Goal: Entertainment & Leisure: Consume media (video, audio)

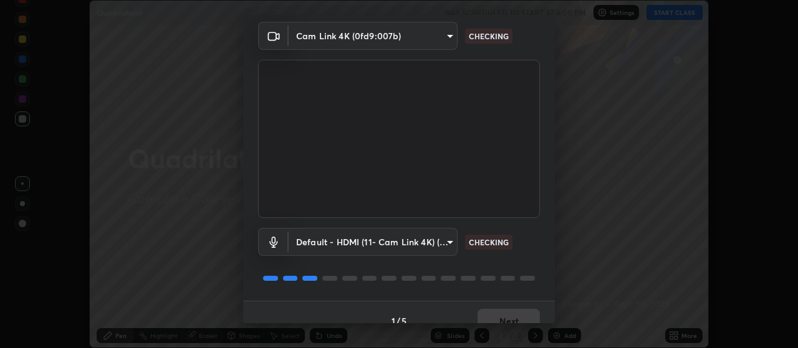
scroll to position [60, 0]
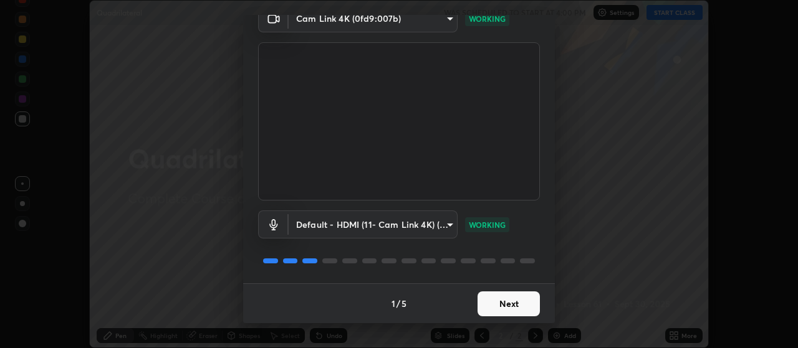
click at [504, 302] on button "Next" at bounding box center [508, 304] width 62 height 25
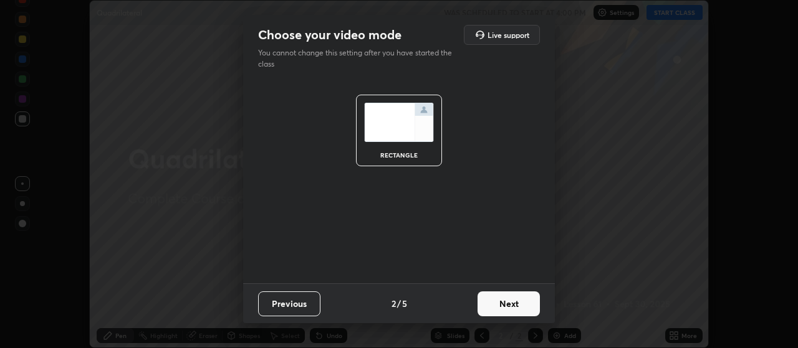
click at [509, 300] on button "Next" at bounding box center [508, 304] width 62 height 25
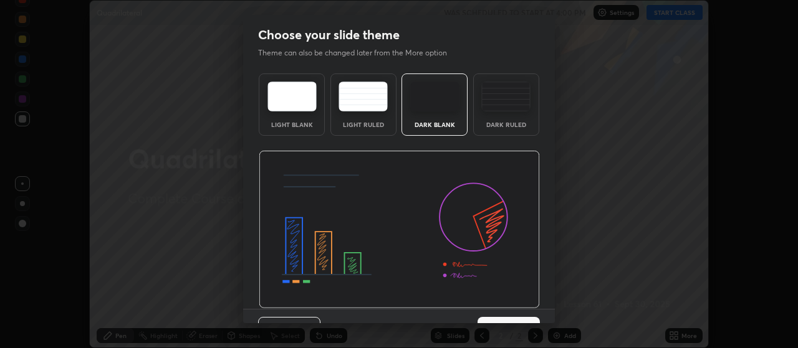
scroll to position [26, 0]
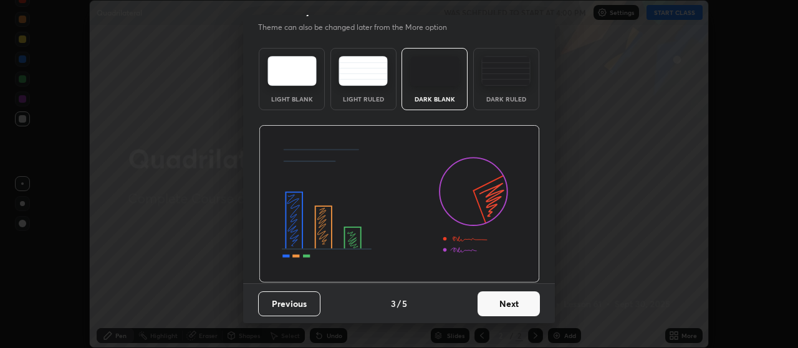
click at [510, 303] on button "Next" at bounding box center [508, 304] width 62 height 25
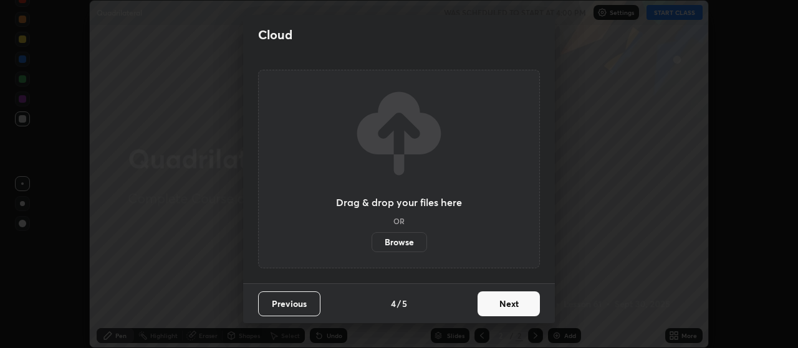
scroll to position [0, 0]
click at [512, 307] on button "Next" at bounding box center [508, 304] width 62 height 25
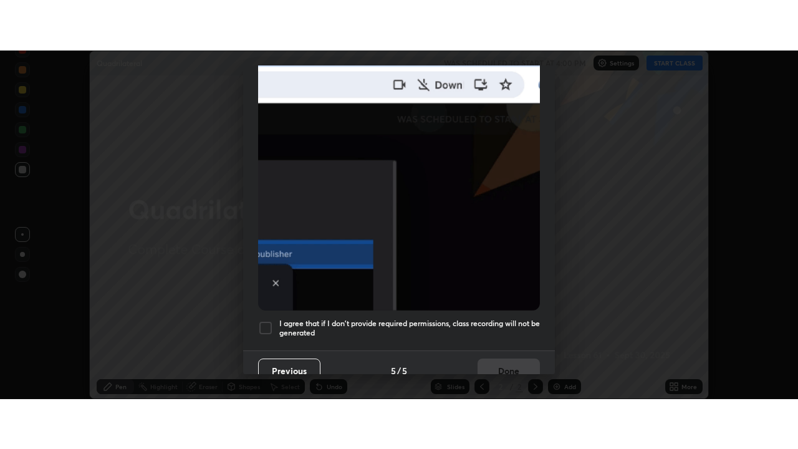
scroll to position [315, 0]
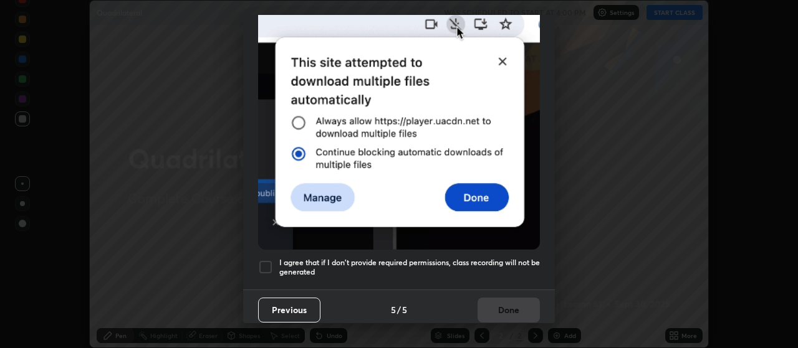
click at [506, 258] on h5 "I agree that if I don't provide required permissions, class recording will not …" at bounding box center [409, 267] width 261 height 19
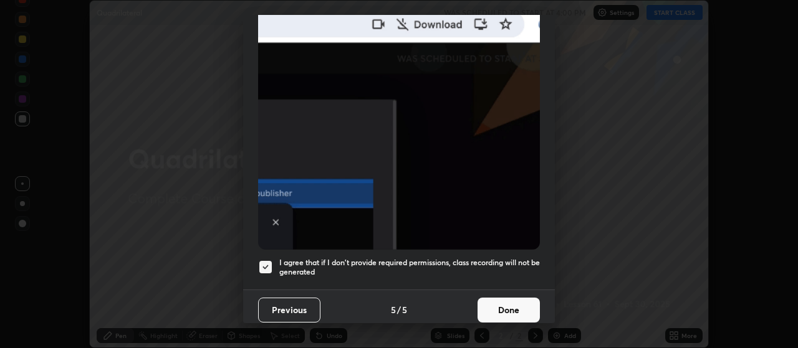
click at [511, 304] on button "Done" at bounding box center [508, 310] width 62 height 25
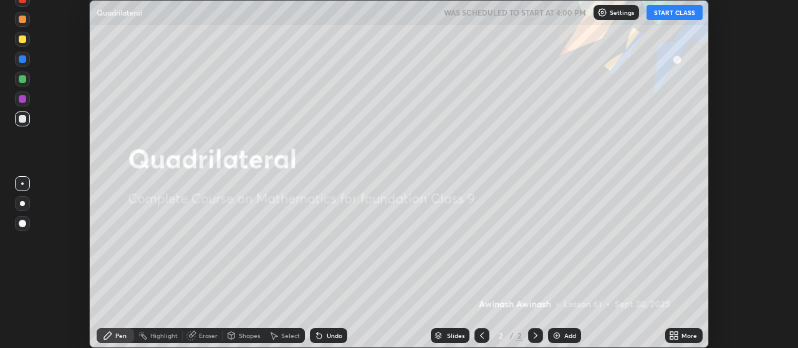
click at [559, 337] on img at bounding box center [557, 336] width 10 height 10
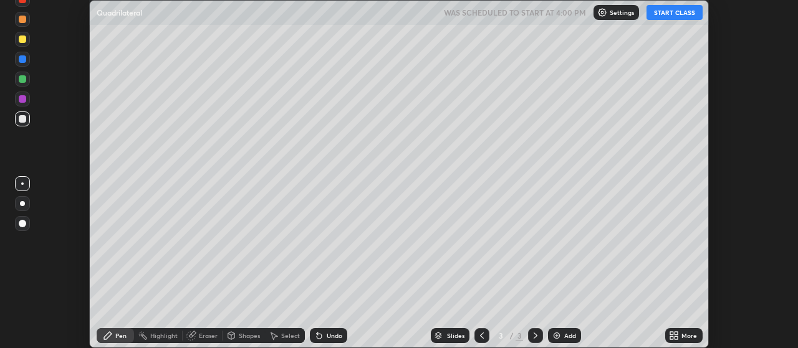
click at [661, 14] on button "START CLASS" at bounding box center [674, 12] width 56 height 15
click at [678, 336] on icon at bounding box center [674, 336] width 10 height 10
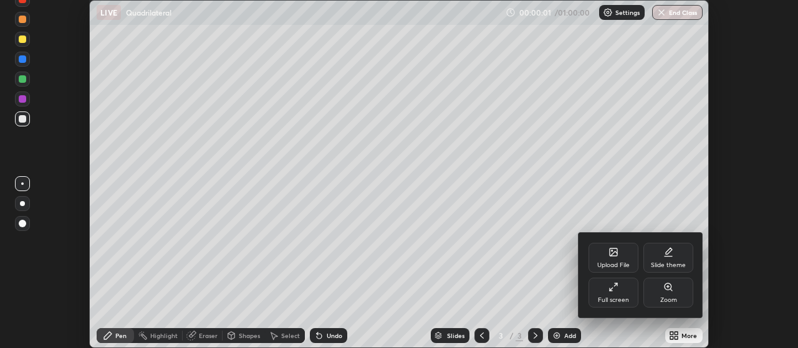
click at [617, 298] on div "Full screen" at bounding box center [613, 300] width 31 height 6
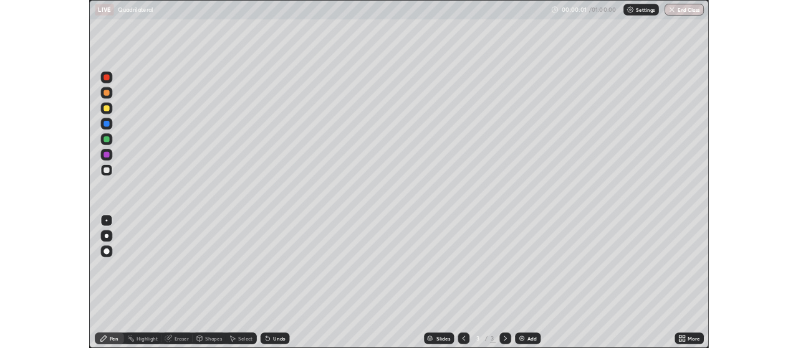
scroll to position [449, 798]
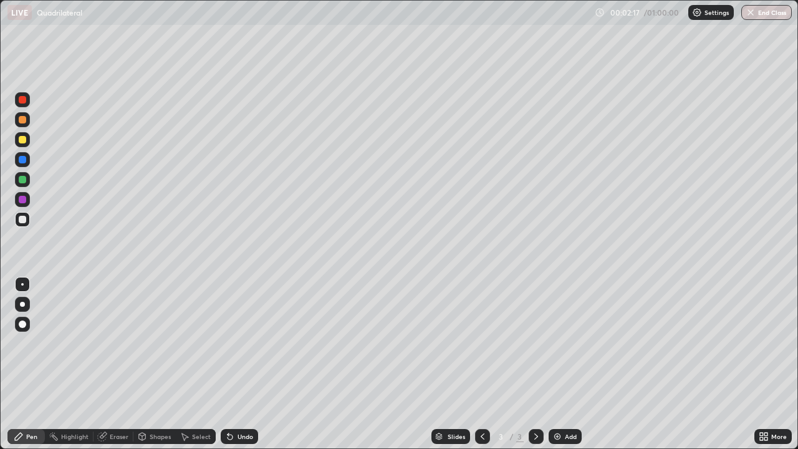
click at [23, 140] on div at bounding box center [22, 139] width 7 height 7
click at [20, 217] on div at bounding box center [22, 219] width 7 height 7
click at [21, 198] on div at bounding box center [22, 199] width 7 height 7
click at [24, 220] on div at bounding box center [22, 219] width 7 height 7
click at [21, 180] on div at bounding box center [22, 179] width 7 height 7
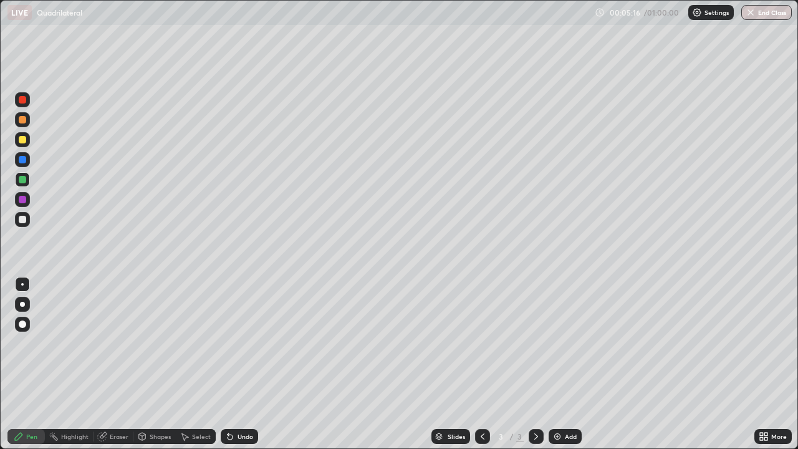
click at [22, 142] on div at bounding box center [22, 139] width 7 height 7
click at [565, 348] on div "Add" at bounding box center [571, 436] width 12 height 6
click at [24, 140] on div at bounding box center [22, 139] width 7 height 7
click at [25, 120] on div at bounding box center [22, 119] width 7 height 7
click at [23, 219] on div at bounding box center [22, 219] width 7 height 7
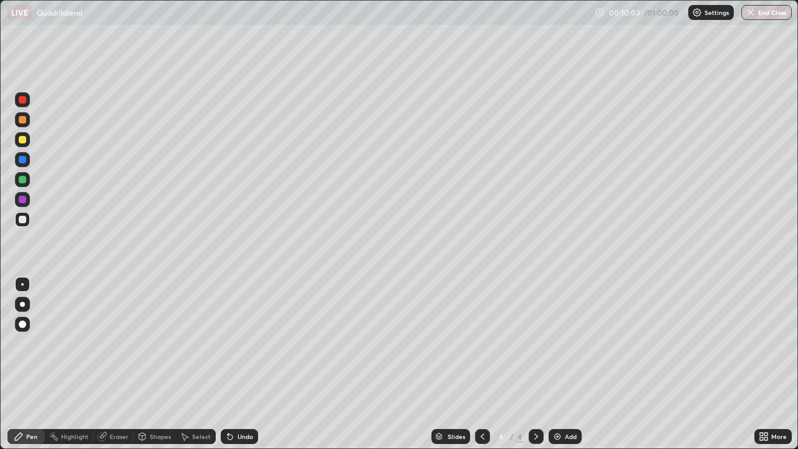
click at [21, 199] on div at bounding box center [22, 199] width 7 height 7
click at [243, 348] on div "Undo" at bounding box center [239, 436] width 37 height 15
click at [242, 348] on div "Undo" at bounding box center [239, 436] width 37 height 15
click at [241, 348] on div "Undo" at bounding box center [239, 436] width 37 height 15
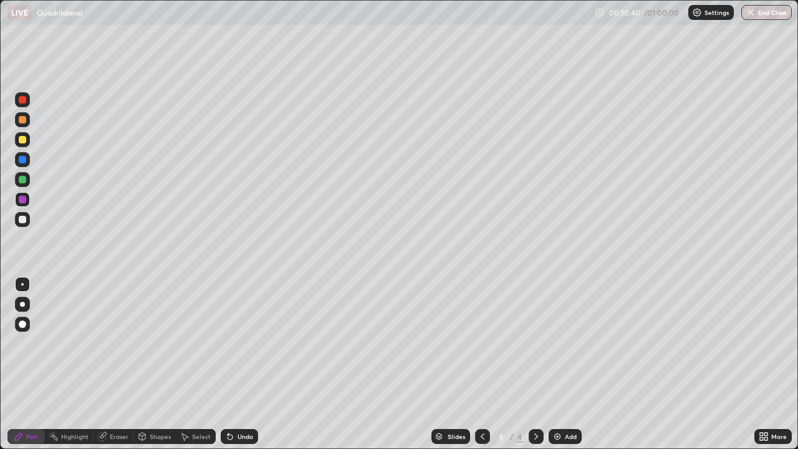
click at [241, 348] on div "Undo" at bounding box center [239, 436] width 37 height 15
click at [242, 348] on div "Undo" at bounding box center [239, 436] width 37 height 15
click at [24, 140] on div at bounding box center [22, 139] width 7 height 7
click at [117, 348] on div "Eraser" at bounding box center [119, 436] width 19 height 6
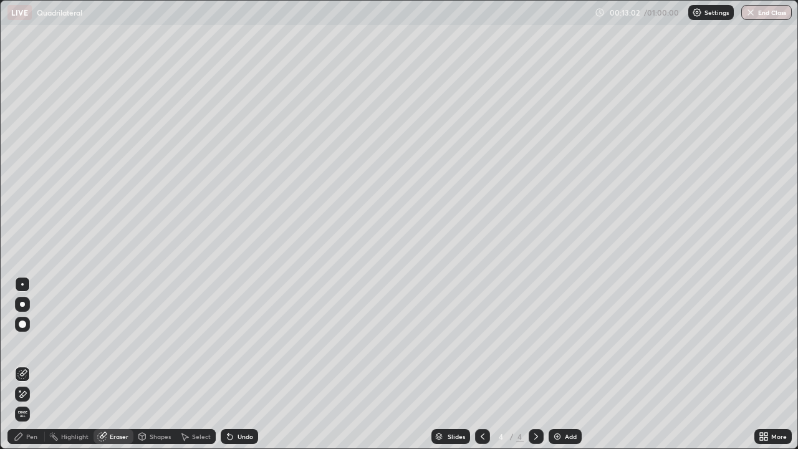
click at [22, 348] on icon at bounding box center [22, 394] width 10 height 11
click at [33, 348] on div "Pen" at bounding box center [31, 436] width 11 height 6
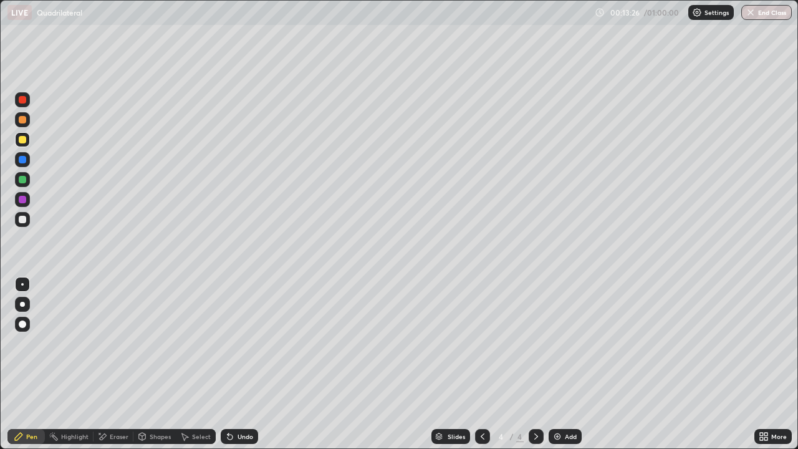
click at [560, 348] on img at bounding box center [557, 436] width 10 height 10
click at [481, 348] on icon at bounding box center [482, 436] width 10 height 10
click at [482, 348] on icon at bounding box center [482, 436] width 10 height 10
click at [536, 348] on icon at bounding box center [536, 436] width 10 height 10
click at [535, 348] on icon at bounding box center [536, 436] width 4 height 6
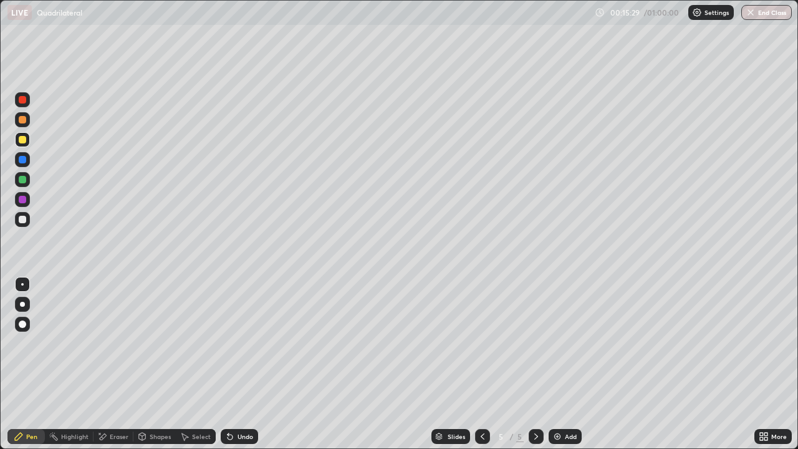
click at [24, 218] on div at bounding box center [22, 219] width 7 height 7
click at [26, 201] on div at bounding box center [22, 199] width 7 height 7
click at [241, 348] on div "Undo" at bounding box center [246, 436] width 16 height 6
click at [22, 223] on div at bounding box center [22, 219] width 7 height 7
click at [26, 202] on div at bounding box center [22, 199] width 15 height 15
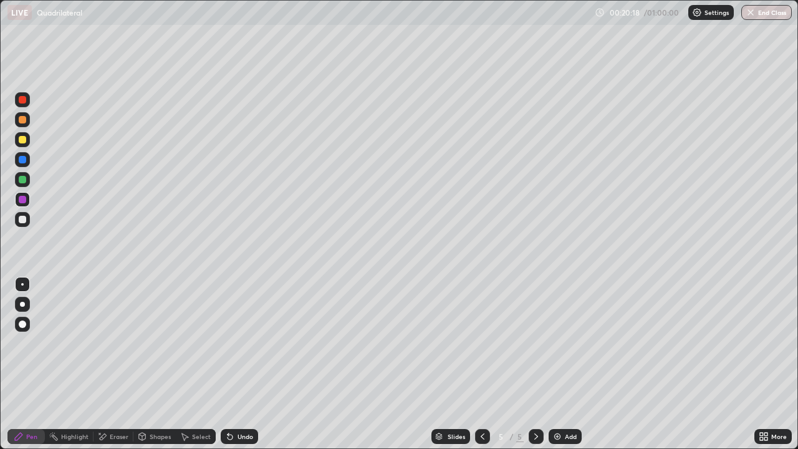
click at [565, 348] on div "Add" at bounding box center [571, 436] width 12 height 6
click at [25, 140] on div at bounding box center [22, 139] width 7 height 7
click at [98, 94] on button "Undo" at bounding box center [108, 101] width 36 height 15
click at [21, 202] on div at bounding box center [22, 199] width 7 height 7
click at [24, 221] on div at bounding box center [22, 219] width 7 height 7
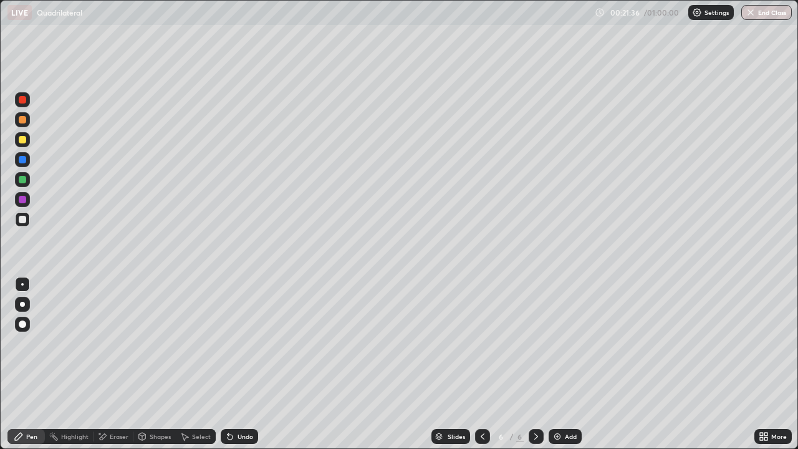
click at [24, 179] on div at bounding box center [22, 179] width 7 height 7
click at [22, 138] on div at bounding box center [22, 139] width 7 height 7
click at [243, 348] on div "Undo" at bounding box center [246, 436] width 16 height 6
click at [242, 348] on div "Undo" at bounding box center [246, 436] width 16 height 6
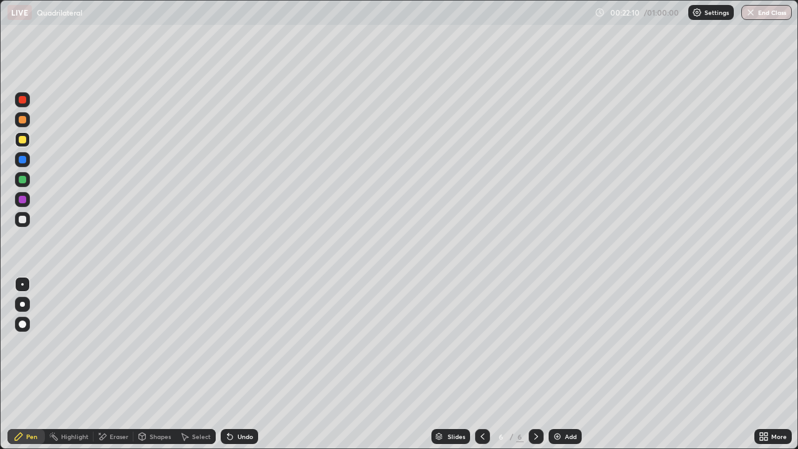
click at [241, 348] on div "Undo" at bounding box center [246, 436] width 16 height 6
click at [22, 120] on div at bounding box center [22, 119] width 7 height 7
click at [243, 348] on div "Undo" at bounding box center [246, 436] width 16 height 6
click at [122, 348] on div "Eraser" at bounding box center [119, 436] width 19 height 6
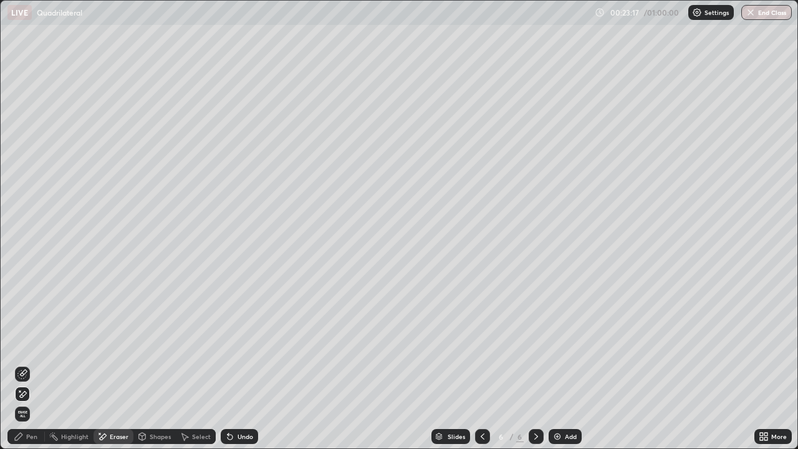
click at [33, 348] on div "Pen" at bounding box center [25, 436] width 37 height 15
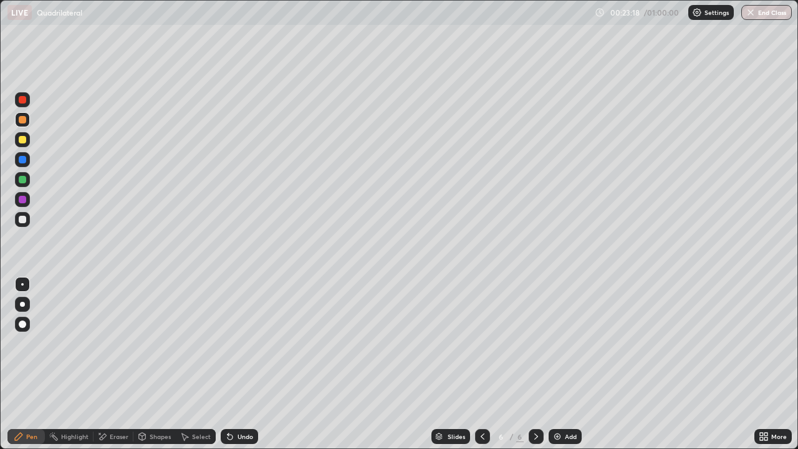
click at [117, 348] on div "Eraser" at bounding box center [119, 436] width 19 height 6
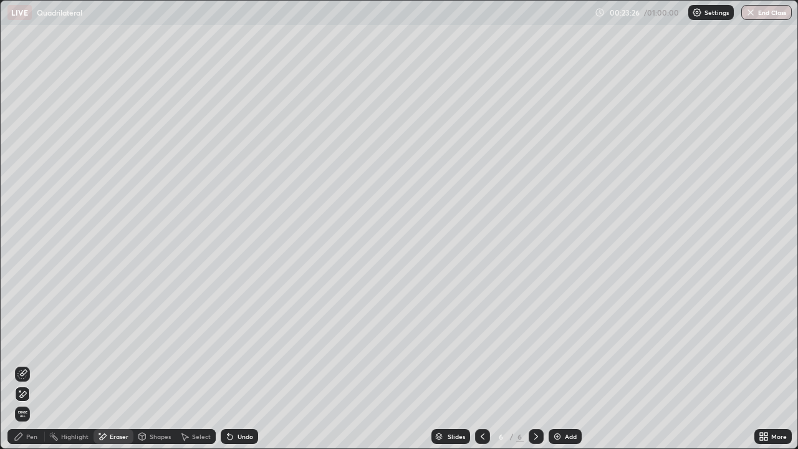
click at [36, 348] on div "Pen" at bounding box center [31, 436] width 11 height 6
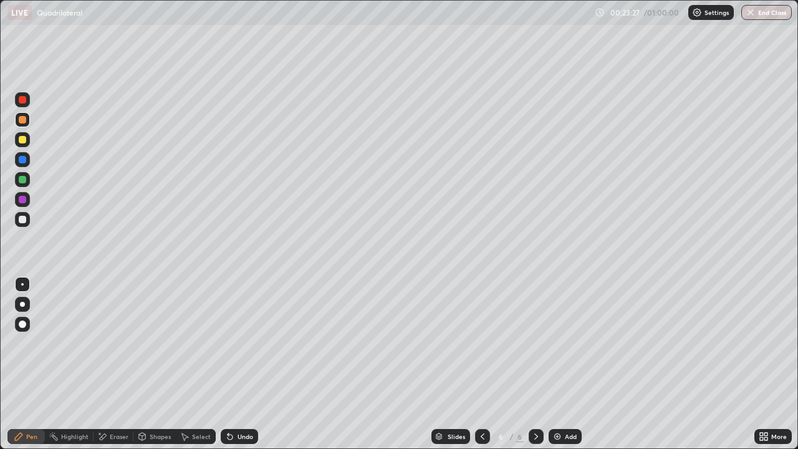
click at [21, 219] on div at bounding box center [22, 219] width 7 height 7
click at [21, 103] on div at bounding box center [22, 99] width 7 height 7
click at [23, 223] on div at bounding box center [22, 219] width 7 height 7
click at [188, 348] on icon at bounding box center [185, 436] width 10 height 10
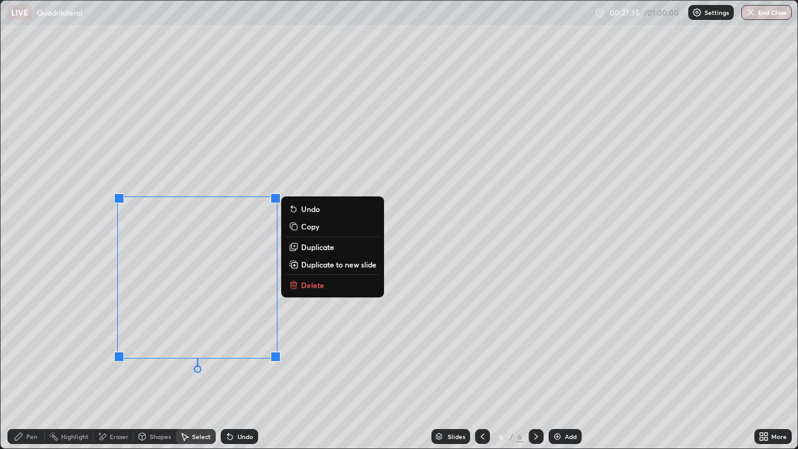
click at [310, 264] on p "Duplicate to new slide" at bounding box center [338, 264] width 75 height 10
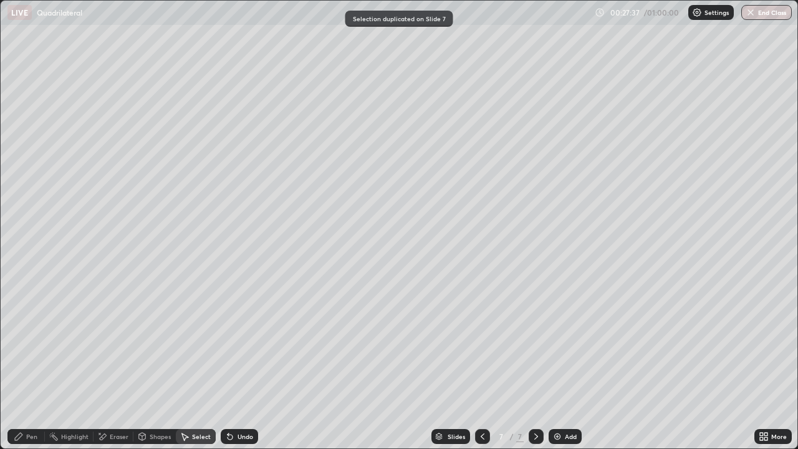
click at [33, 348] on div "Pen" at bounding box center [31, 436] width 11 height 6
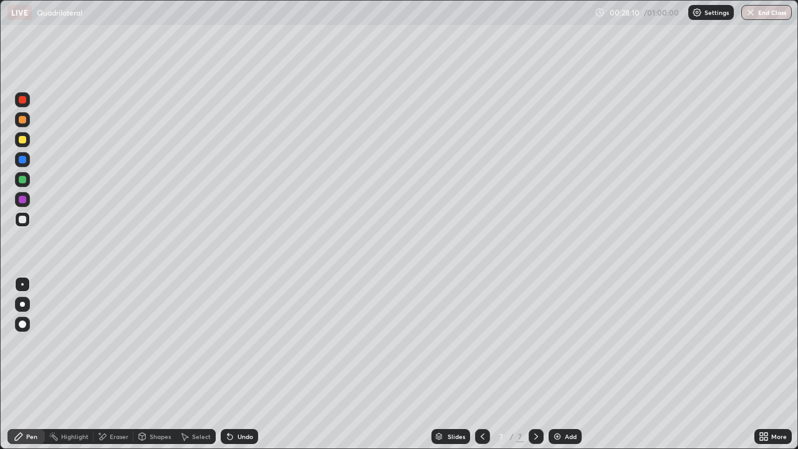
click at [25, 199] on div at bounding box center [22, 199] width 7 height 7
click at [481, 348] on icon at bounding box center [483, 436] width 4 height 6
click at [534, 348] on icon at bounding box center [536, 436] width 10 height 10
click at [21, 222] on div at bounding box center [22, 219] width 7 height 7
click at [563, 348] on div "Add" at bounding box center [565, 436] width 33 height 15
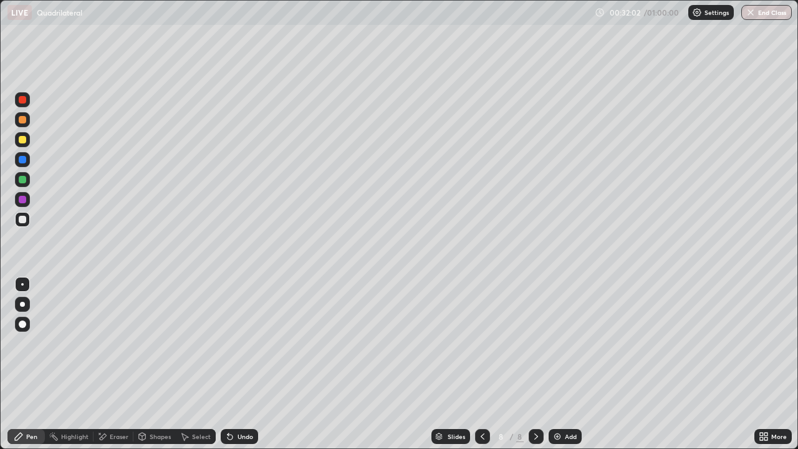
click at [22, 141] on div at bounding box center [22, 139] width 7 height 7
click at [26, 222] on div at bounding box center [22, 219] width 15 height 15
click at [24, 203] on div at bounding box center [22, 199] width 7 height 7
click at [25, 179] on div at bounding box center [22, 179] width 7 height 7
click at [22, 141] on div at bounding box center [22, 139] width 7 height 7
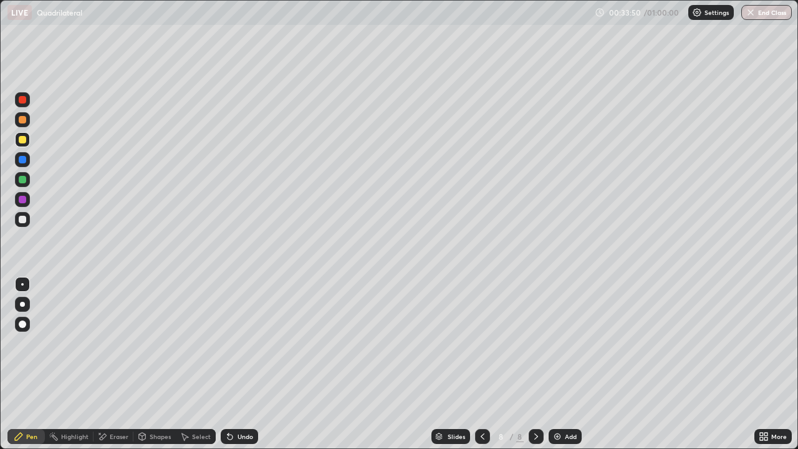
click at [21, 220] on div at bounding box center [22, 219] width 7 height 7
click at [565, 348] on div "Add" at bounding box center [571, 436] width 12 height 6
click at [481, 348] on icon at bounding box center [483, 436] width 4 height 6
click at [194, 348] on div "Select" at bounding box center [201, 436] width 19 height 6
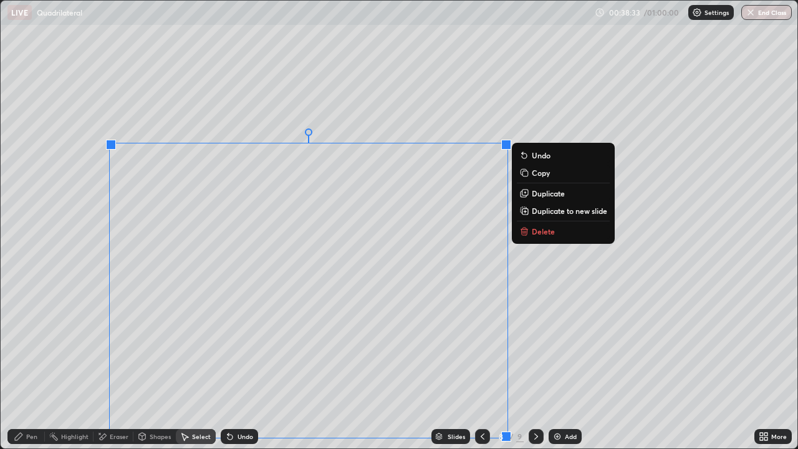
click at [538, 214] on p "Duplicate to new slide" at bounding box center [569, 211] width 75 height 10
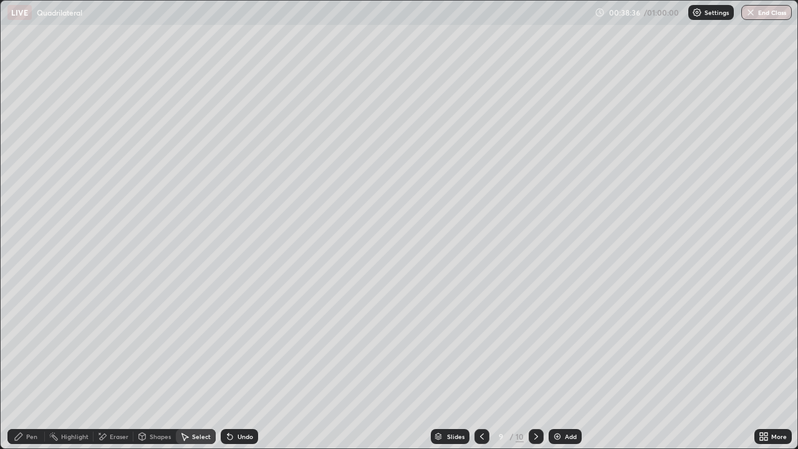
click at [36, 348] on div "Pen" at bounding box center [31, 436] width 11 height 6
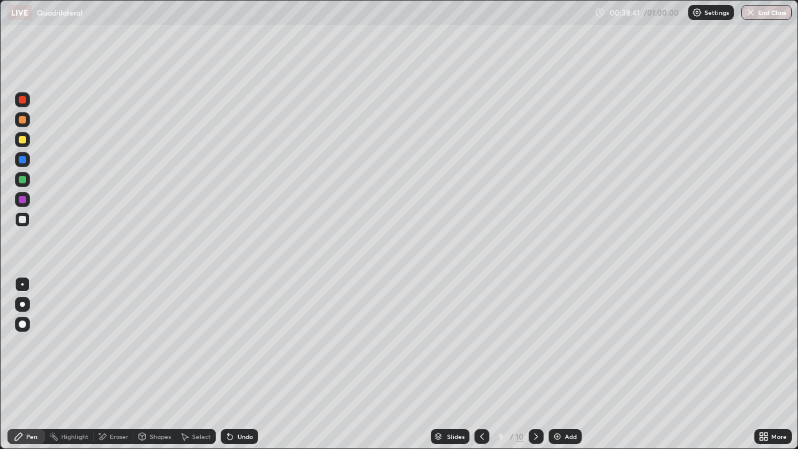
click at [121, 348] on div "Eraser" at bounding box center [119, 436] width 19 height 6
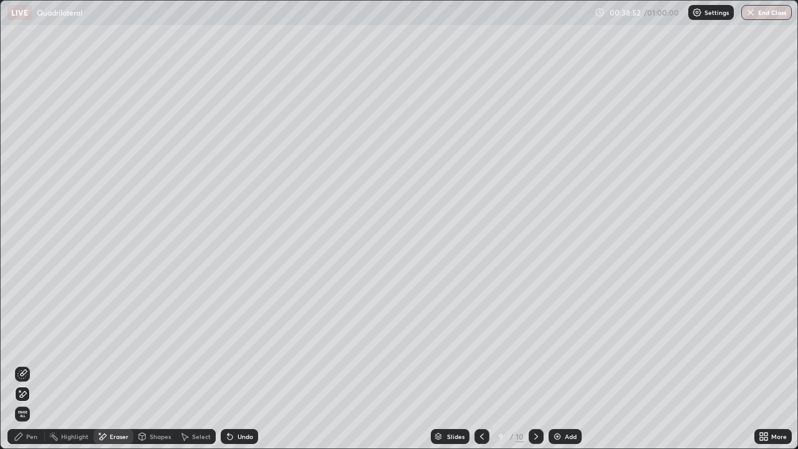
click at [32, 348] on div "Pen" at bounding box center [31, 436] width 11 height 6
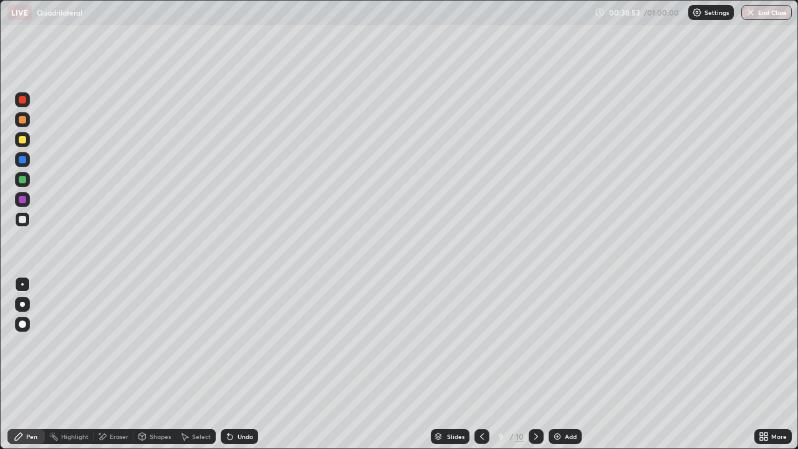
click at [23, 117] on div at bounding box center [22, 119] width 7 height 7
click at [23, 99] on div at bounding box center [22, 99] width 7 height 7
click at [22, 218] on div at bounding box center [22, 219] width 7 height 7
click at [481, 348] on icon at bounding box center [482, 436] width 10 height 10
click at [201, 348] on div "Select" at bounding box center [201, 436] width 19 height 6
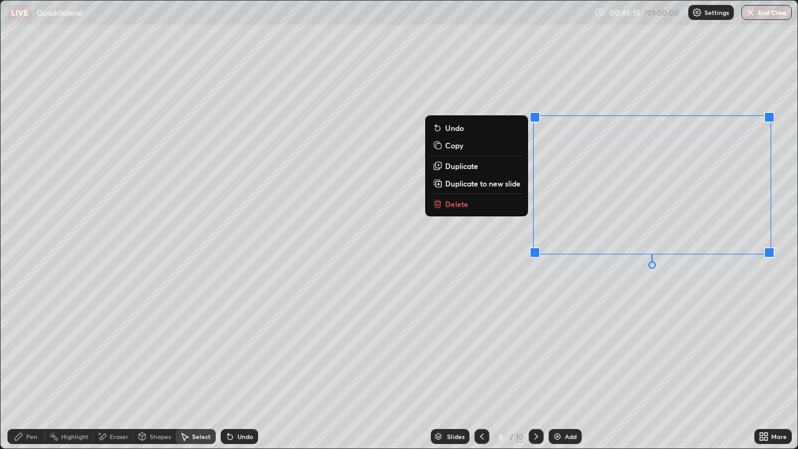
click at [453, 146] on p "Copy" at bounding box center [454, 145] width 18 height 10
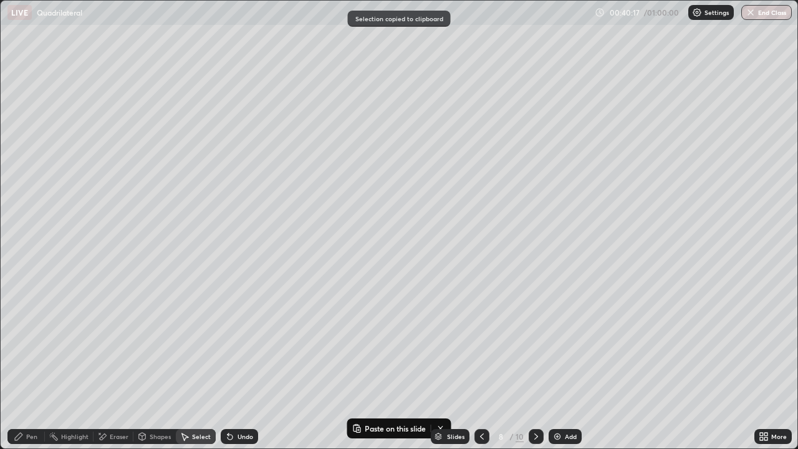
click at [534, 348] on icon at bounding box center [536, 436] width 10 height 10
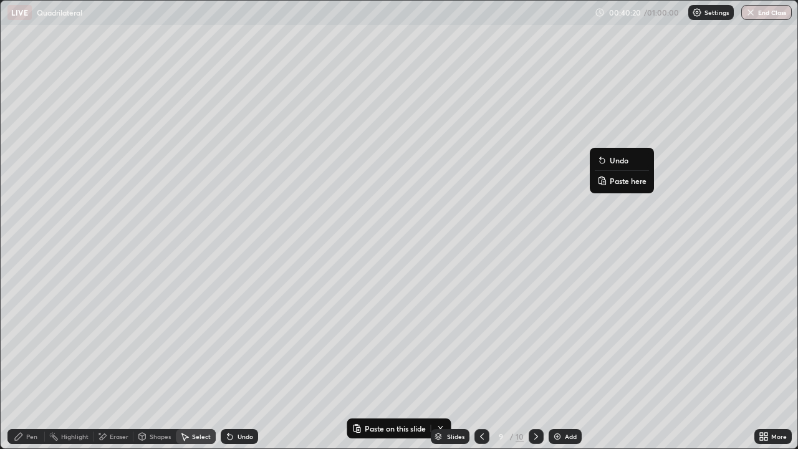
click at [617, 178] on p "Paste here" at bounding box center [628, 181] width 37 height 10
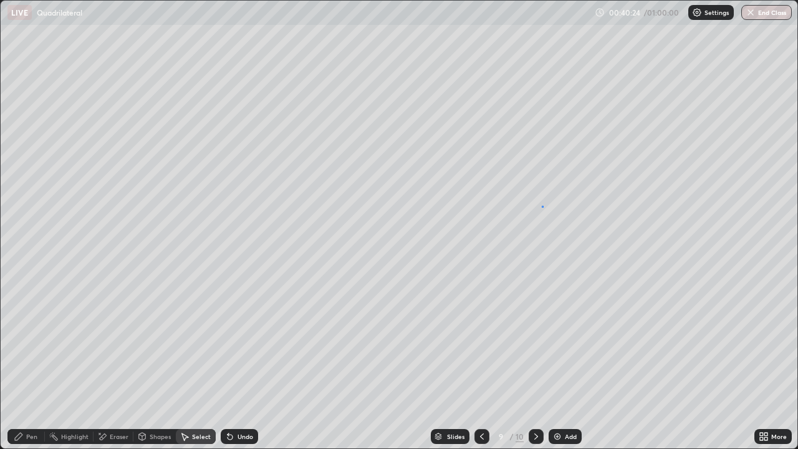
click at [542, 206] on div "0 ° Undo Copy Paste here Duplicate Duplicate to new slide Delete" at bounding box center [399, 225] width 797 height 448
click at [34, 348] on div "Pen" at bounding box center [31, 436] width 11 height 6
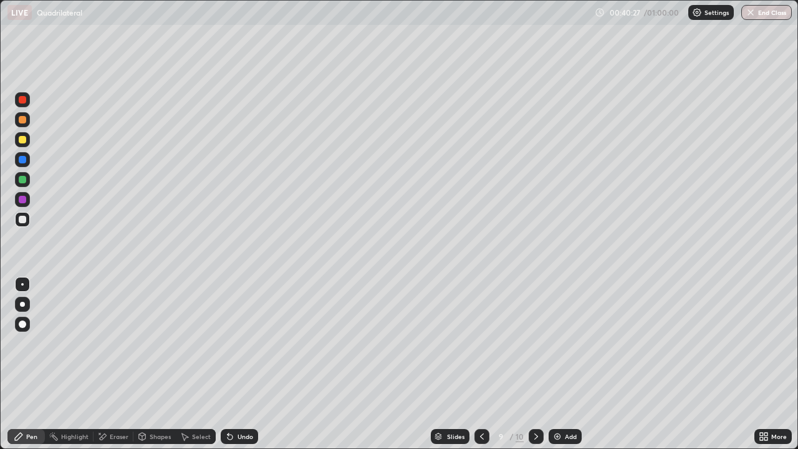
click at [115, 348] on div "Eraser" at bounding box center [119, 436] width 19 height 6
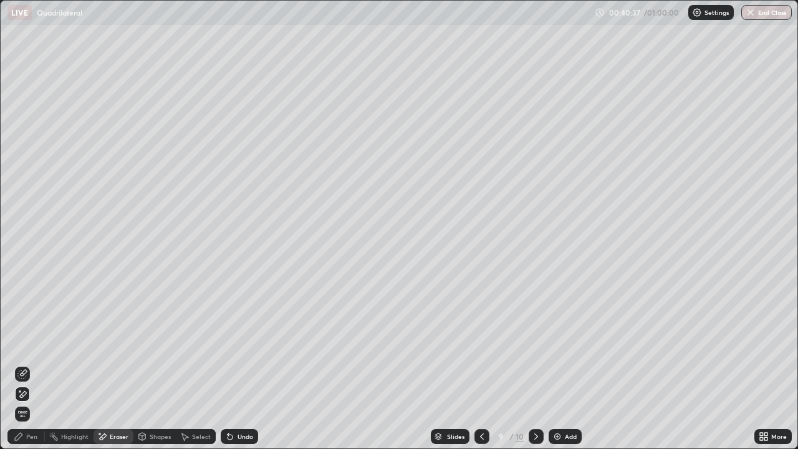
click at [31, 348] on div "Pen" at bounding box center [31, 436] width 11 height 6
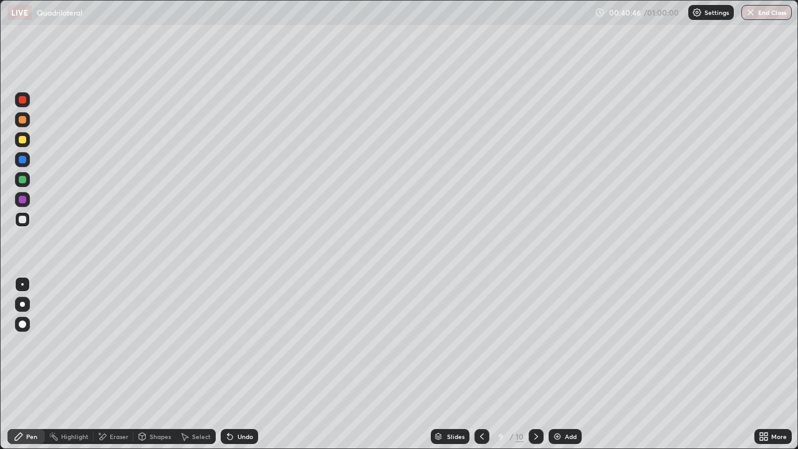
click at [21, 201] on div at bounding box center [22, 199] width 7 height 7
click at [535, 348] on icon at bounding box center [536, 436] width 4 height 6
click at [23, 140] on div at bounding box center [22, 139] width 7 height 7
click at [23, 221] on div at bounding box center [22, 219] width 7 height 7
click at [23, 201] on div at bounding box center [22, 199] width 7 height 7
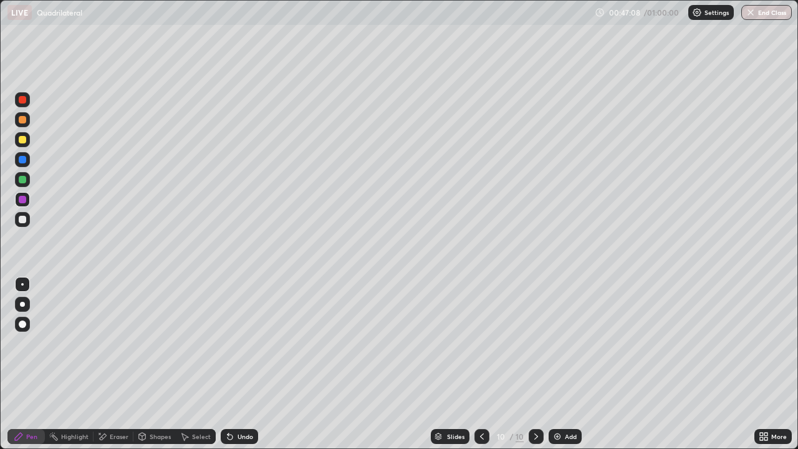
click at [24, 179] on div at bounding box center [22, 179] width 7 height 7
click at [24, 160] on div at bounding box center [22, 159] width 7 height 7
click at [24, 119] on div at bounding box center [22, 119] width 7 height 7
click at [481, 348] on icon at bounding box center [482, 436] width 10 height 10
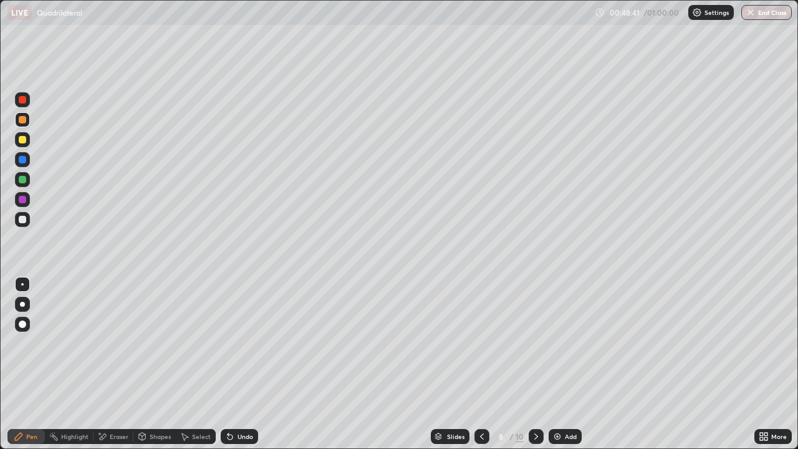
click at [535, 348] on icon at bounding box center [536, 436] width 4 height 6
click at [534, 348] on icon at bounding box center [536, 436] width 10 height 10
click at [22, 98] on div at bounding box center [22, 99] width 7 height 7
click at [560, 348] on img at bounding box center [557, 436] width 10 height 10
click at [22, 180] on div at bounding box center [22, 179] width 7 height 7
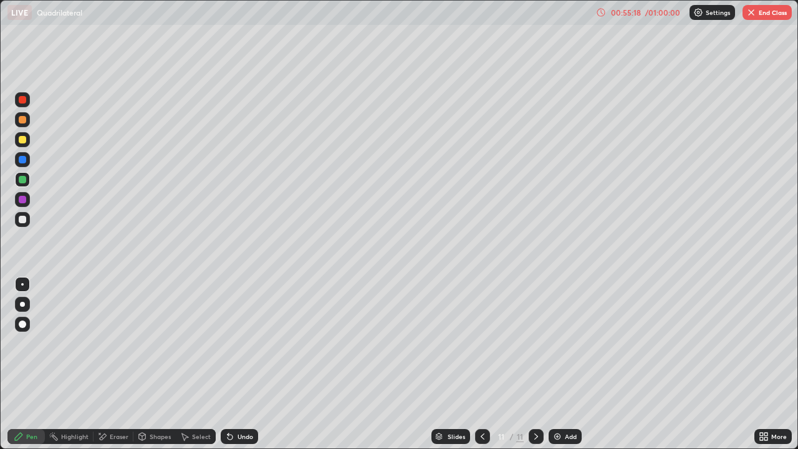
click at [22, 119] on div at bounding box center [22, 119] width 7 height 7
click at [21, 180] on div at bounding box center [22, 179] width 7 height 7
click at [24, 220] on div at bounding box center [22, 219] width 7 height 7
click at [113, 348] on div "Eraser" at bounding box center [119, 436] width 19 height 6
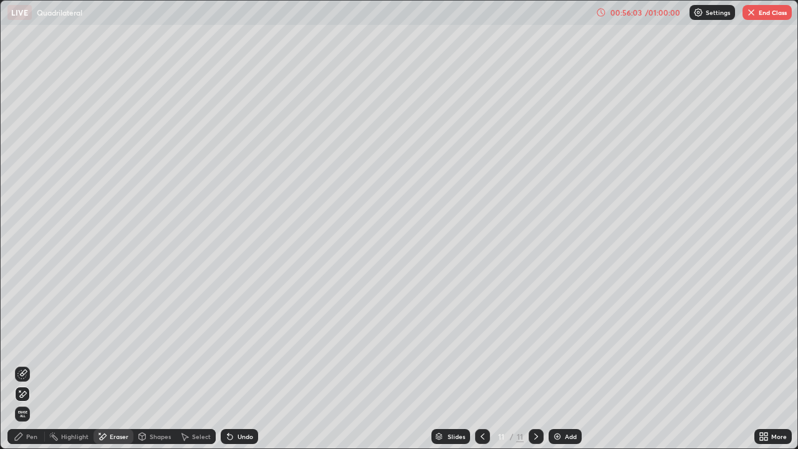
click at [25, 348] on icon at bounding box center [22, 374] width 10 height 10
click at [29, 348] on div "Pen" at bounding box center [31, 436] width 11 height 6
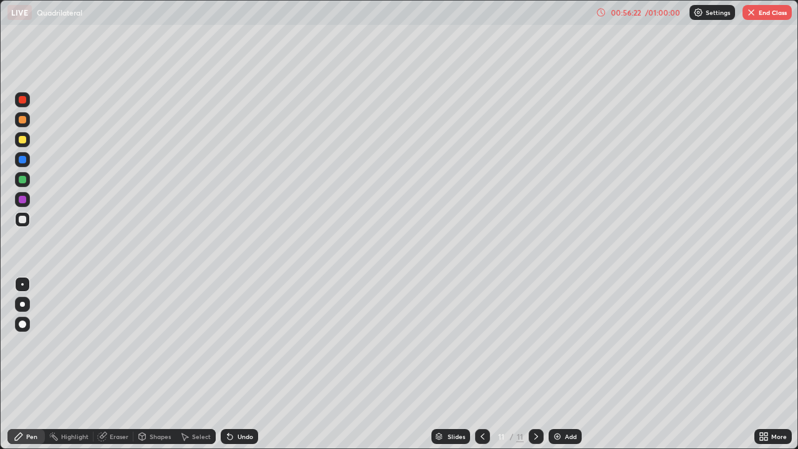
click at [22, 201] on div at bounding box center [22, 199] width 7 height 7
click at [22, 181] on div at bounding box center [22, 179] width 7 height 7
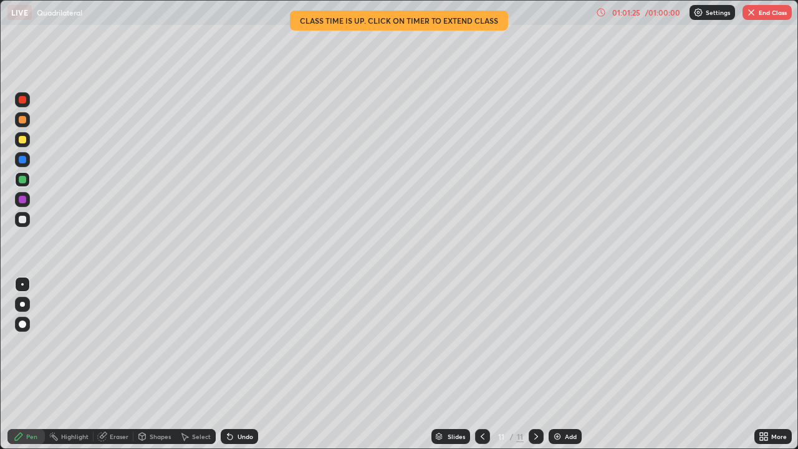
click at [763, 16] on button "End Class" at bounding box center [766, 12] width 49 height 15
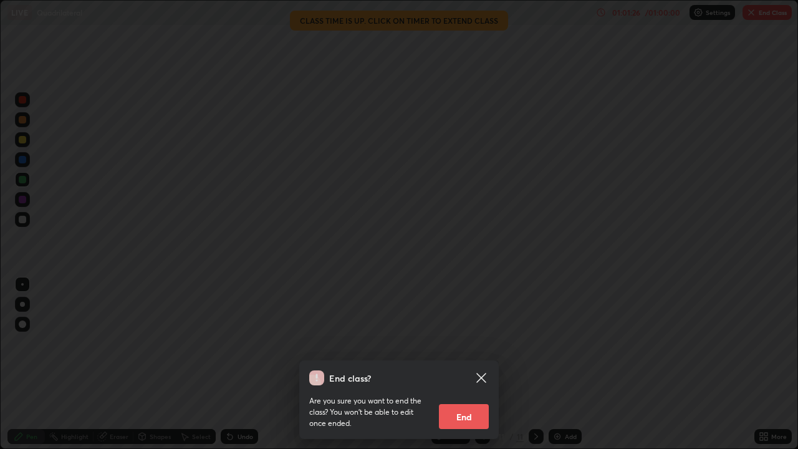
click at [466, 348] on button "End" at bounding box center [464, 416] width 50 height 25
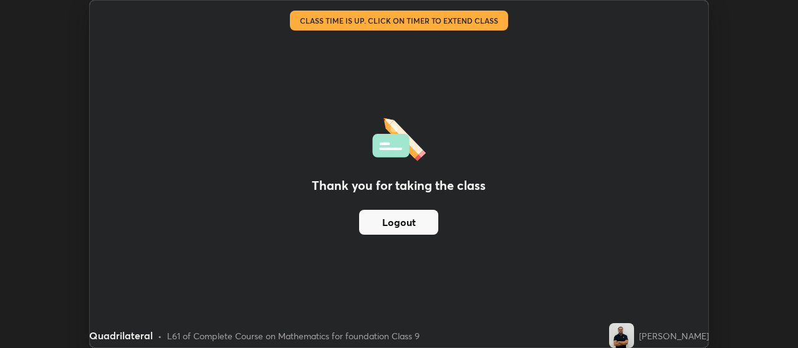
scroll to position [61988, 61538]
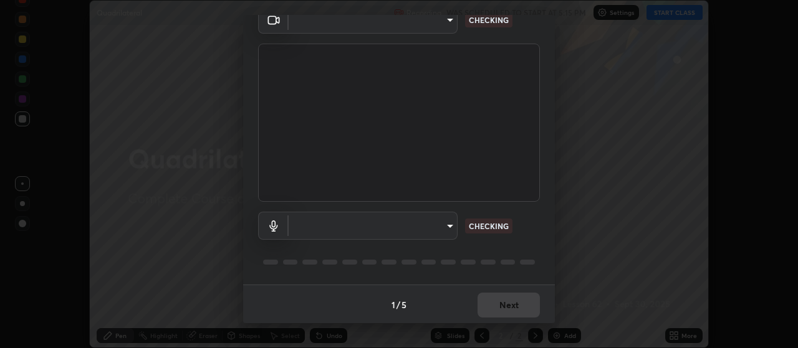
scroll to position [60, 0]
type input "cb5f757981b1586acb8e19eb1dea331b1f320d0a6ce771c897cc257aba28c101"
type input "default"
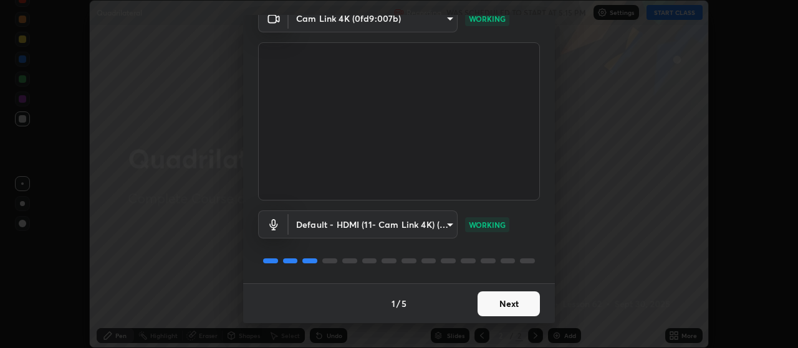
click at [515, 303] on button "Next" at bounding box center [508, 304] width 62 height 25
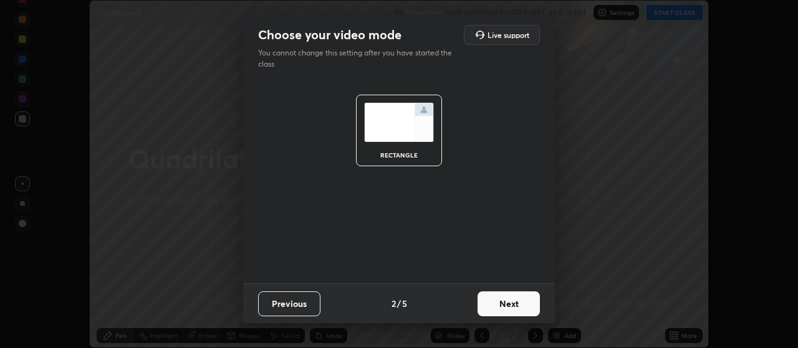
scroll to position [0, 0]
click at [511, 307] on button "Next" at bounding box center [508, 304] width 62 height 25
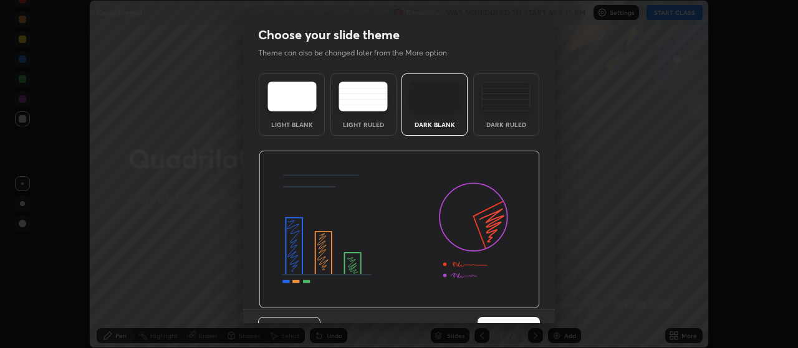
scroll to position [26, 0]
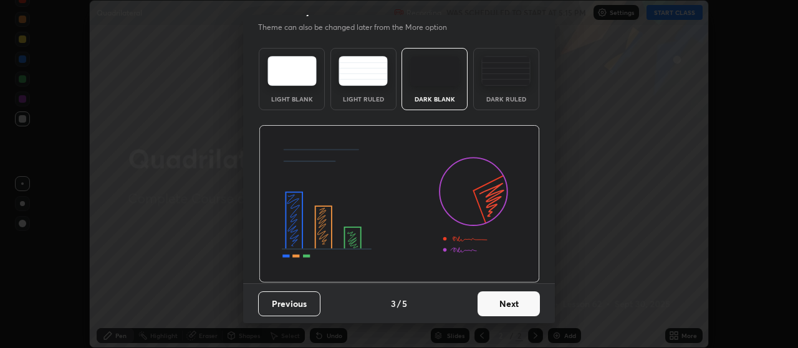
click at [504, 304] on button "Next" at bounding box center [508, 304] width 62 height 25
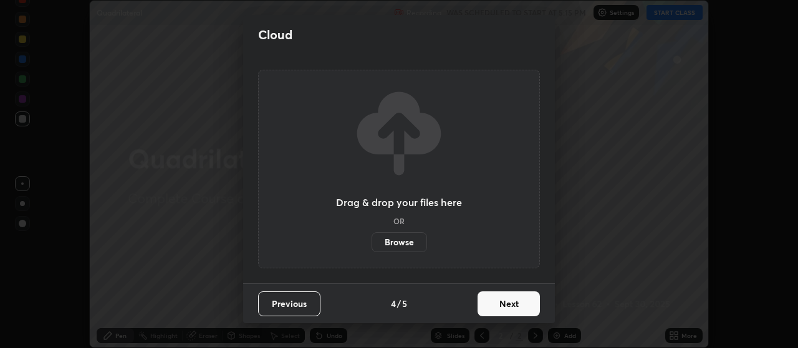
click at [506, 305] on button "Next" at bounding box center [508, 304] width 62 height 25
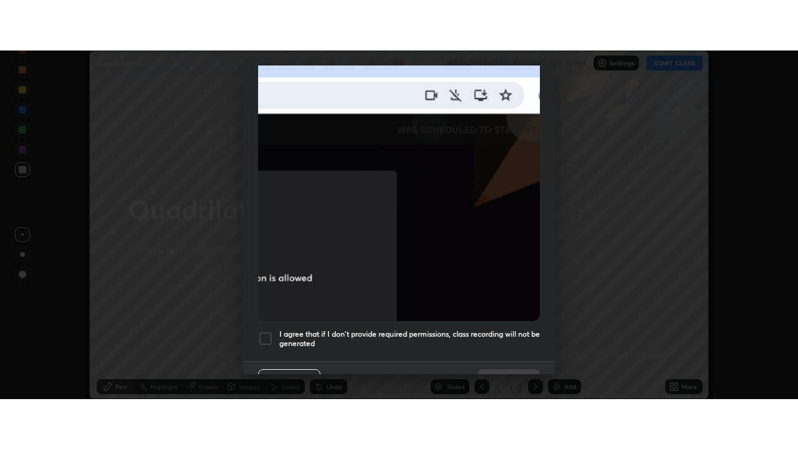
scroll to position [315, 0]
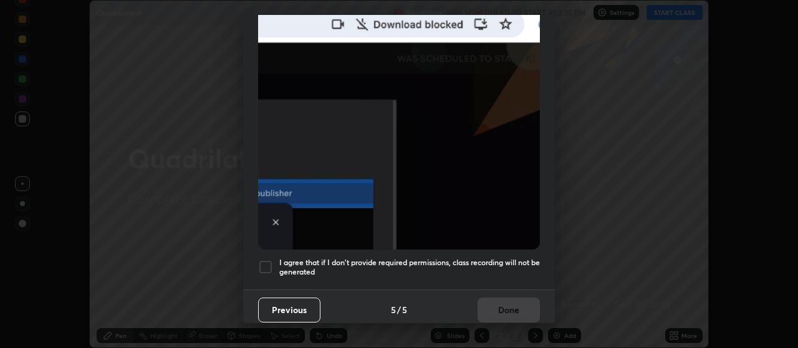
click at [501, 258] on h5 "I agree that if I don't provide required permissions, class recording will not …" at bounding box center [409, 267] width 261 height 19
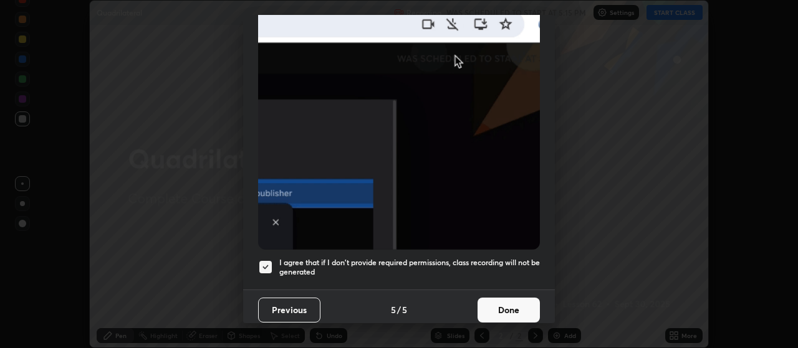
click at [509, 302] on button "Done" at bounding box center [508, 310] width 62 height 25
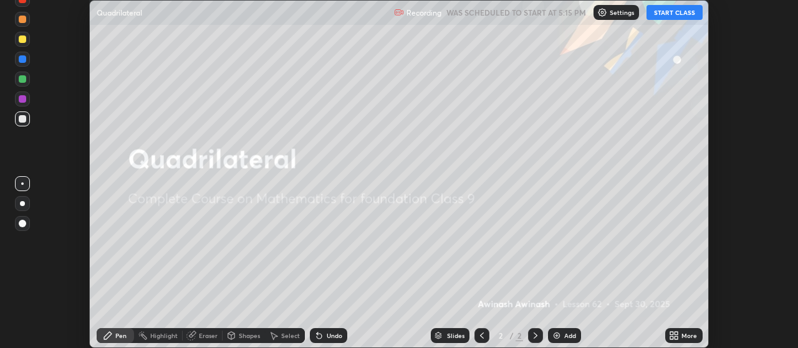
click at [564, 334] on div "Add" at bounding box center [570, 336] width 12 height 6
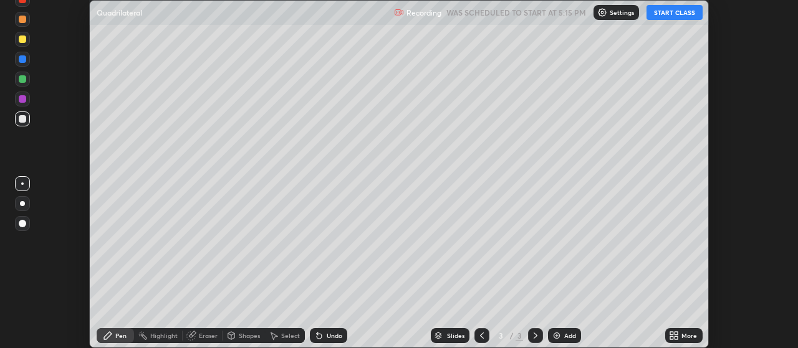
click at [670, 13] on button "START CLASS" at bounding box center [674, 12] width 56 height 15
click at [682, 334] on div "More" at bounding box center [689, 336] width 16 height 6
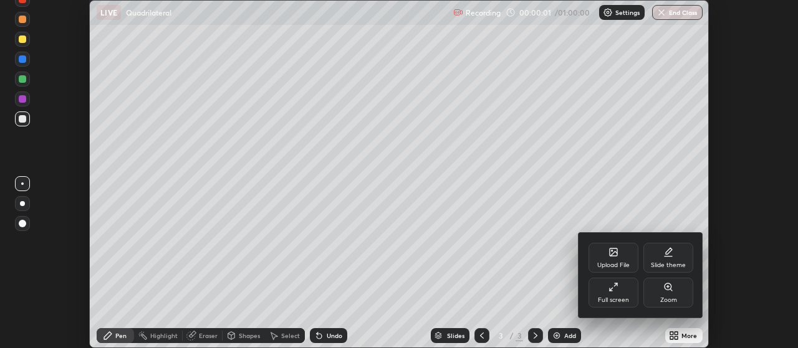
click at [626, 295] on div "Full screen" at bounding box center [613, 293] width 50 height 30
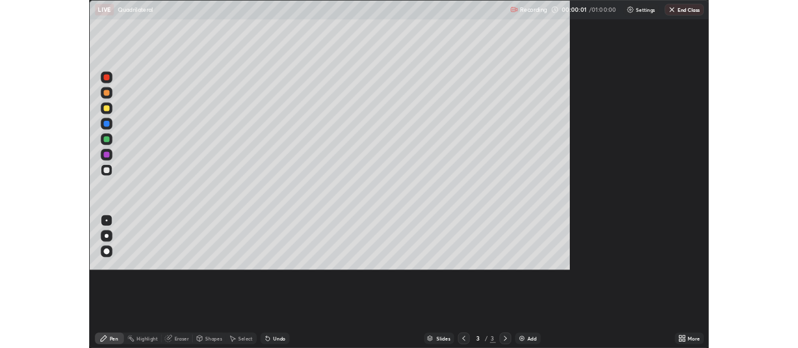
scroll to position [449, 798]
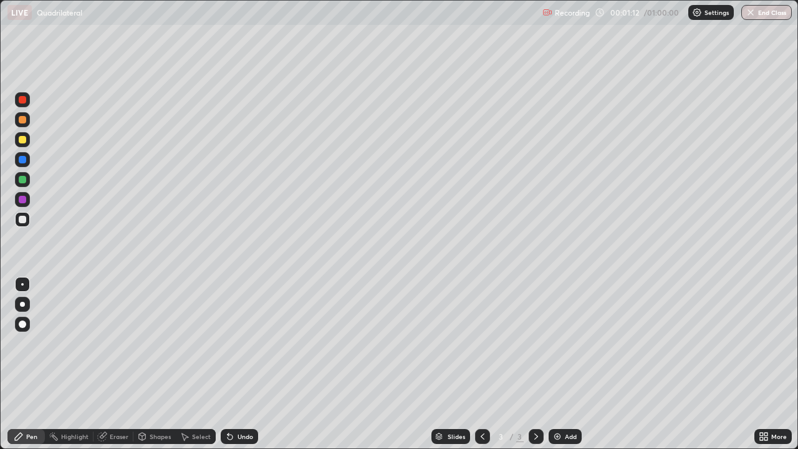
click at [24, 178] on div at bounding box center [22, 179] width 7 height 7
click at [24, 220] on div at bounding box center [22, 219] width 7 height 7
click at [22, 137] on div at bounding box center [22, 139] width 7 height 7
click at [22, 198] on div at bounding box center [22, 199] width 7 height 7
click at [567, 348] on div "Add" at bounding box center [571, 436] width 12 height 6
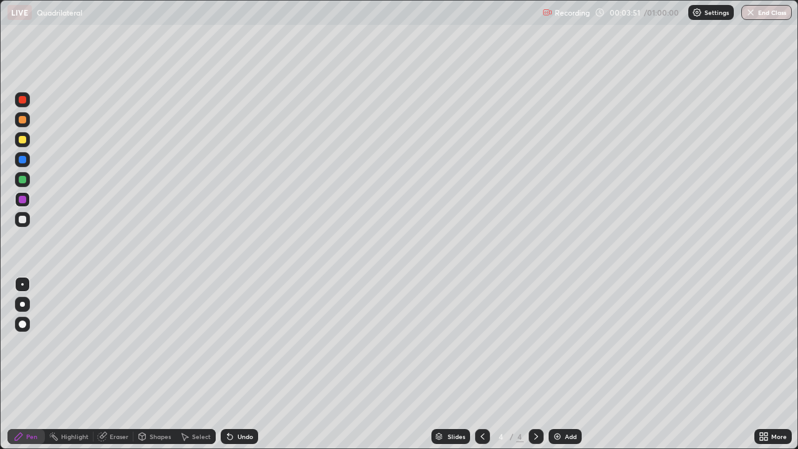
click at [21, 182] on div at bounding box center [22, 179] width 7 height 7
click at [24, 221] on div at bounding box center [22, 219] width 7 height 7
click at [23, 221] on div at bounding box center [22, 219] width 7 height 7
click at [23, 141] on div at bounding box center [22, 139] width 7 height 7
click at [246, 348] on div "Undo" at bounding box center [246, 436] width 16 height 6
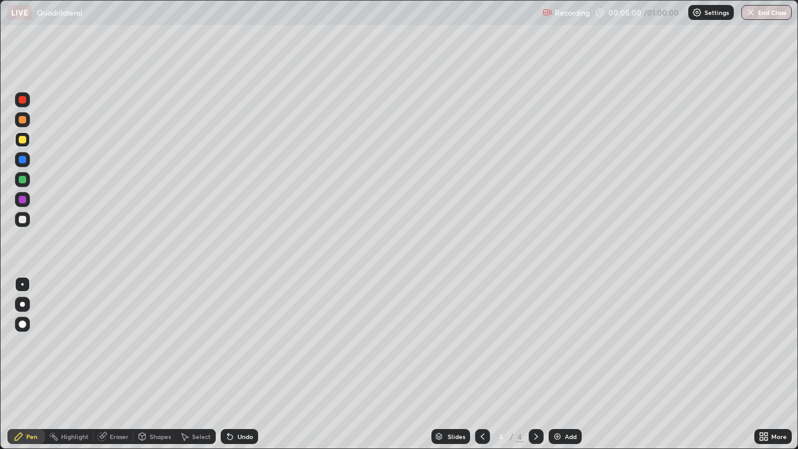
click at [247, 348] on div "Undo" at bounding box center [246, 436] width 16 height 6
click at [246, 348] on div "Undo" at bounding box center [246, 436] width 16 height 6
click at [247, 348] on div "Undo" at bounding box center [246, 436] width 16 height 6
click at [249, 348] on div "Undo" at bounding box center [246, 436] width 16 height 6
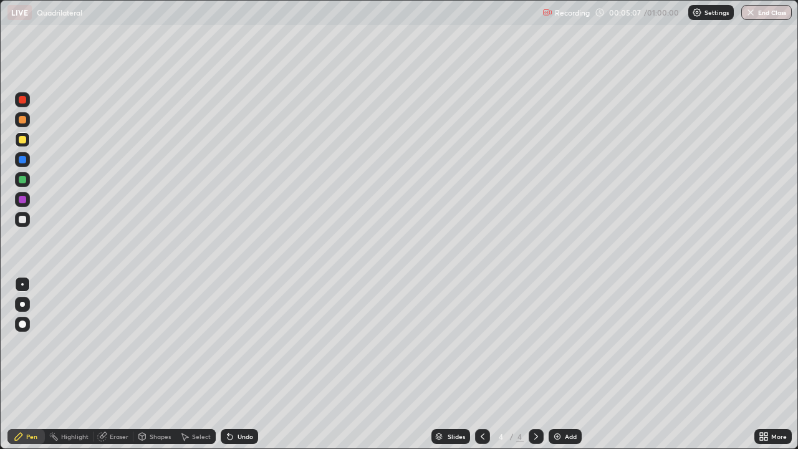
click at [249, 348] on div "Undo" at bounding box center [239, 436] width 37 height 15
click at [248, 348] on div "Undo" at bounding box center [239, 436] width 37 height 15
click at [24, 180] on div at bounding box center [22, 179] width 7 height 7
click at [24, 100] on div at bounding box center [22, 99] width 7 height 7
click at [245, 348] on div "Undo" at bounding box center [246, 436] width 16 height 6
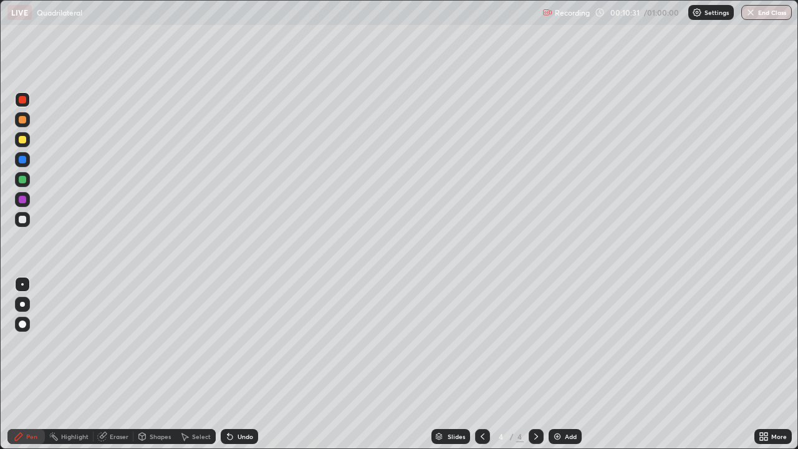
click at [246, 348] on div "Undo" at bounding box center [246, 436] width 16 height 6
click at [249, 348] on div "Undo" at bounding box center [239, 436] width 37 height 15
click at [23, 219] on div at bounding box center [22, 219] width 7 height 7
click at [117, 348] on div "Eraser" at bounding box center [114, 436] width 40 height 15
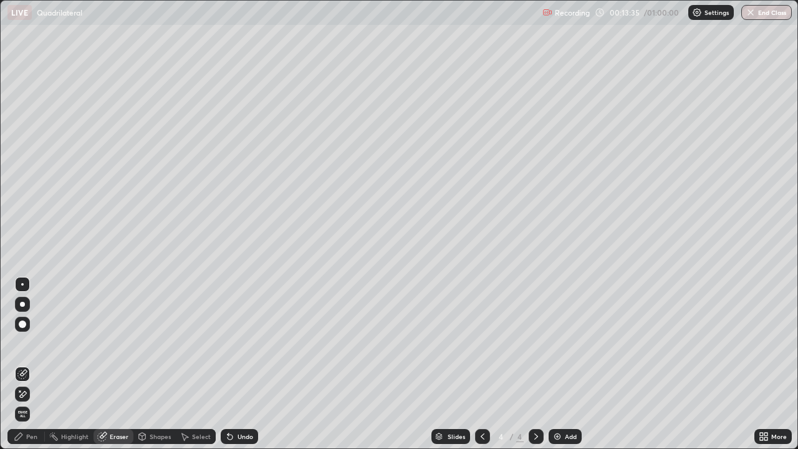
click at [31, 348] on div "Pen" at bounding box center [31, 436] width 11 height 6
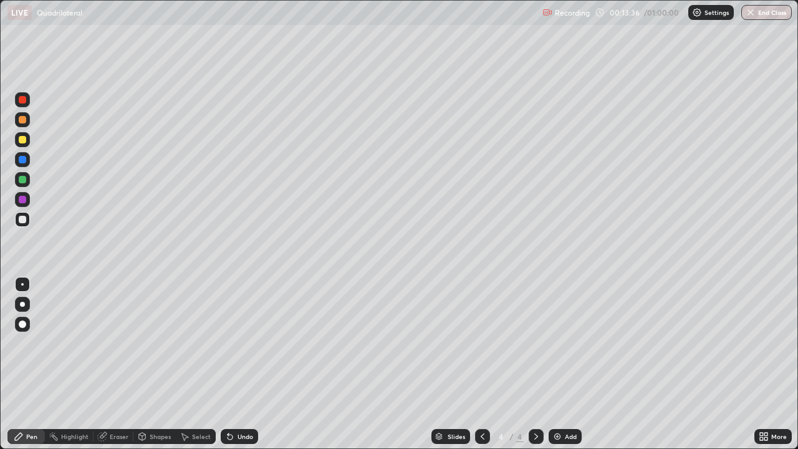
click at [26, 198] on div at bounding box center [22, 199] width 7 height 7
click at [560, 348] on img at bounding box center [557, 436] width 10 height 10
click at [22, 140] on div at bounding box center [22, 139] width 7 height 7
click at [21, 201] on div at bounding box center [22, 199] width 7 height 7
click at [24, 221] on div at bounding box center [22, 219] width 7 height 7
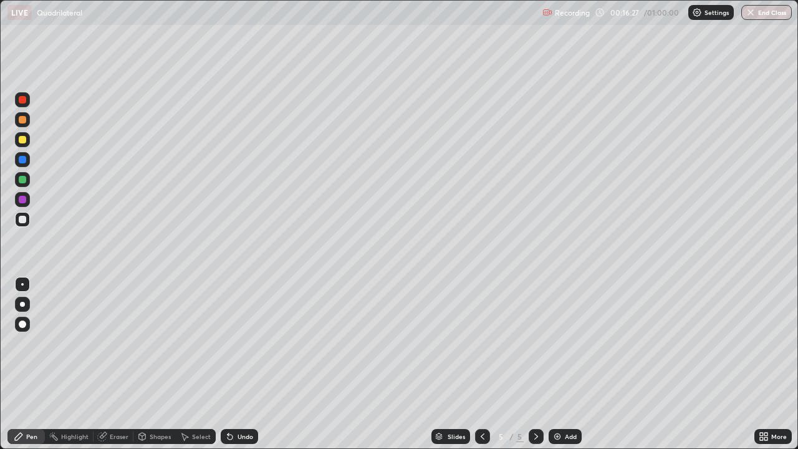
click at [19, 181] on div at bounding box center [22, 179] width 7 height 7
click at [560, 348] on img at bounding box center [557, 436] width 10 height 10
click at [21, 121] on div at bounding box center [22, 119] width 7 height 7
click at [20, 221] on div at bounding box center [22, 219] width 7 height 7
click at [23, 199] on div at bounding box center [22, 199] width 7 height 7
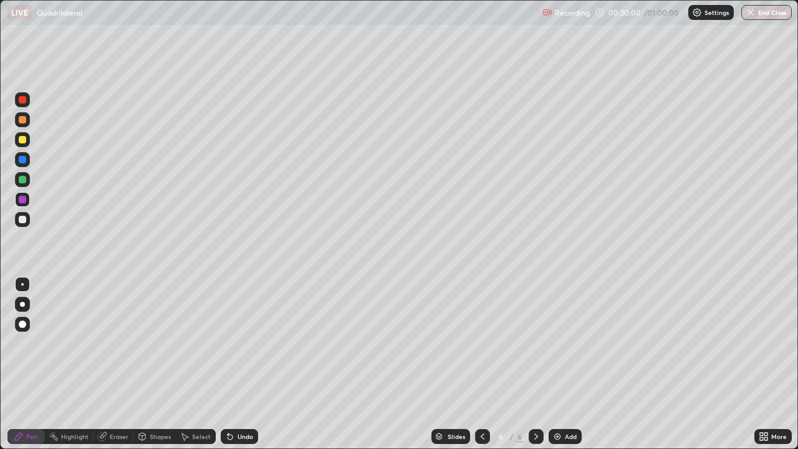
click at [25, 219] on div at bounding box center [22, 219] width 7 height 7
click at [25, 137] on div at bounding box center [22, 139] width 7 height 7
click at [25, 181] on div at bounding box center [22, 179] width 7 height 7
click at [22, 102] on div at bounding box center [22, 99] width 7 height 7
click at [23, 159] on div at bounding box center [22, 159] width 7 height 7
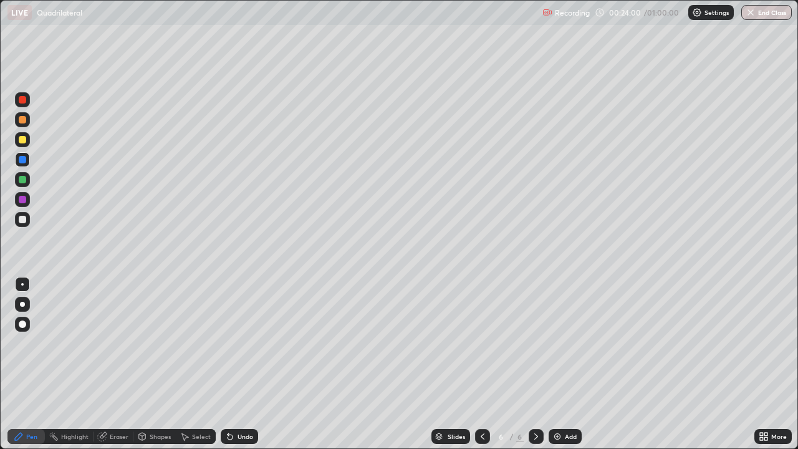
click at [127, 348] on div "Eraser" at bounding box center [119, 436] width 19 height 6
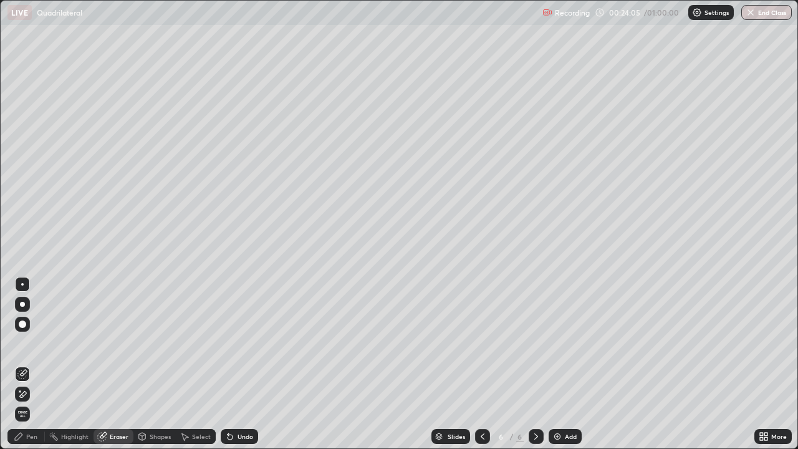
click at [24, 348] on div "Pen" at bounding box center [25, 436] width 37 height 15
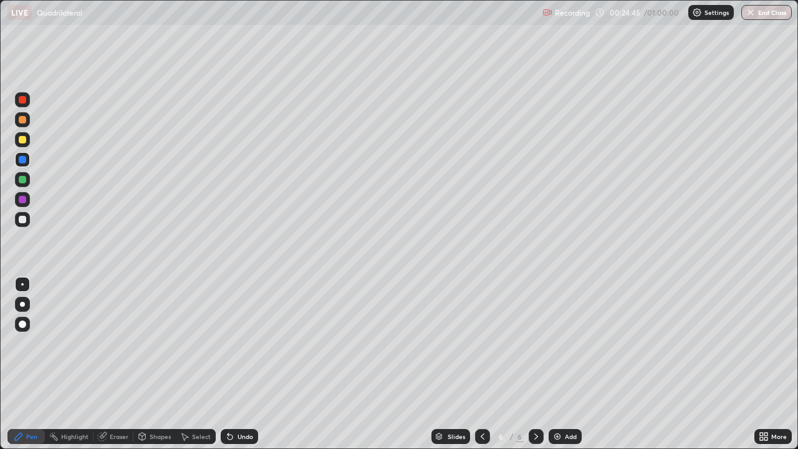
click at [22, 219] on div at bounding box center [22, 219] width 7 height 7
click at [565, 348] on div "Add" at bounding box center [571, 436] width 12 height 6
click at [23, 140] on div at bounding box center [22, 139] width 7 height 7
click at [22, 199] on div at bounding box center [22, 199] width 7 height 7
click at [23, 219] on div at bounding box center [22, 219] width 7 height 7
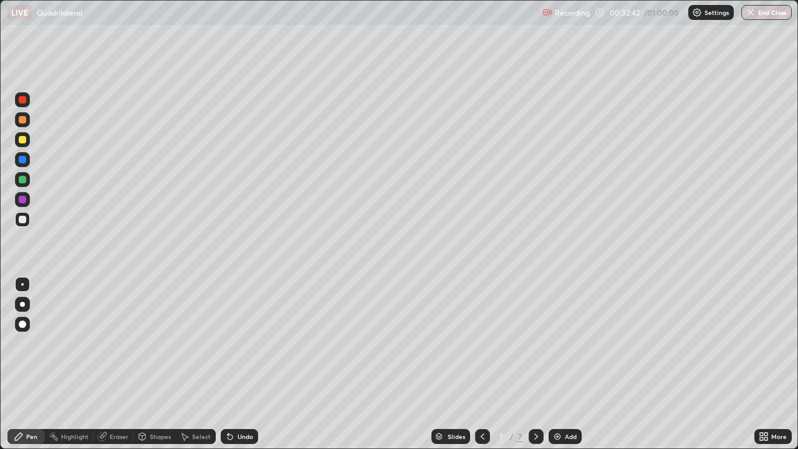
click at [562, 348] on div "Add" at bounding box center [565, 436] width 33 height 15
click at [25, 140] on div at bounding box center [22, 139] width 7 height 7
click at [26, 198] on div at bounding box center [22, 199] width 7 height 7
click at [24, 180] on div at bounding box center [22, 179] width 7 height 7
click at [238, 348] on div "Undo" at bounding box center [246, 436] width 16 height 6
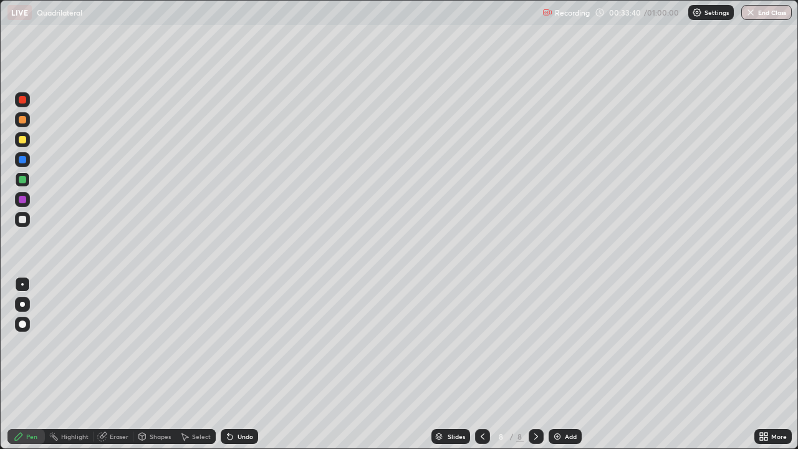
click at [238, 348] on div "Undo" at bounding box center [246, 436] width 16 height 6
click at [236, 348] on div "Undo" at bounding box center [239, 436] width 37 height 15
click at [21, 219] on div at bounding box center [22, 219] width 7 height 7
click at [22, 101] on div at bounding box center [22, 99] width 7 height 7
click at [128, 348] on div "Eraser" at bounding box center [114, 436] width 40 height 15
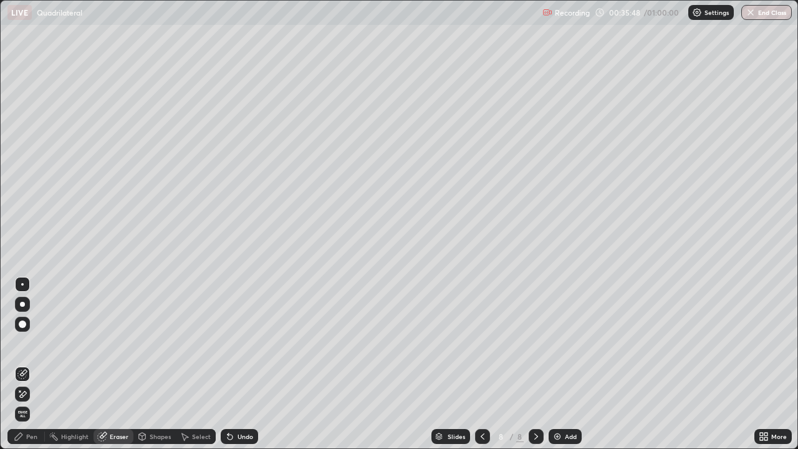
click at [24, 348] on icon at bounding box center [22, 394] width 10 height 11
click at [238, 348] on div "Undo" at bounding box center [246, 436] width 16 height 6
click at [238, 348] on div "Undo" at bounding box center [239, 436] width 37 height 15
click at [35, 348] on div "Pen" at bounding box center [31, 436] width 11 height 6
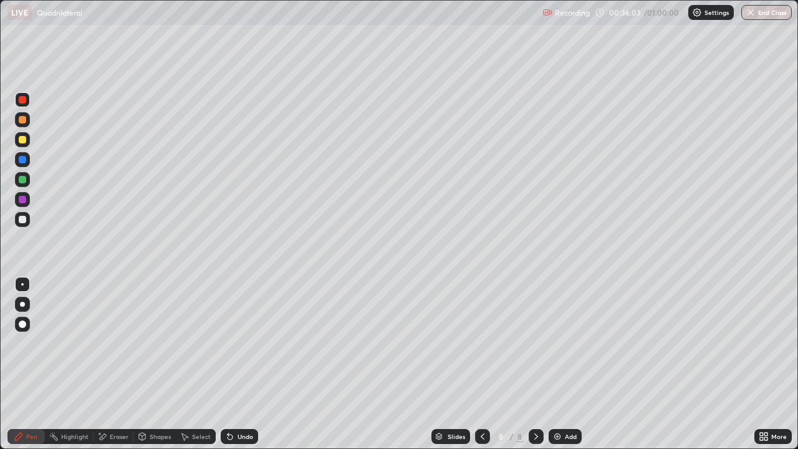
click at [27, 218] on div at bounding box center [22, 219] width 15 height 15
click at [23, 196] on div at bounding box center [22, 199] width 7 height 7
click at [22, 141] on div at bounding box center [22, 139] width 7 height 7
click at [569, 348] on div "Add" at bounding box center [571, 436] width 12 height 6
click at [21, 182] on div at bounding box center [22, 179] width 7 height 7
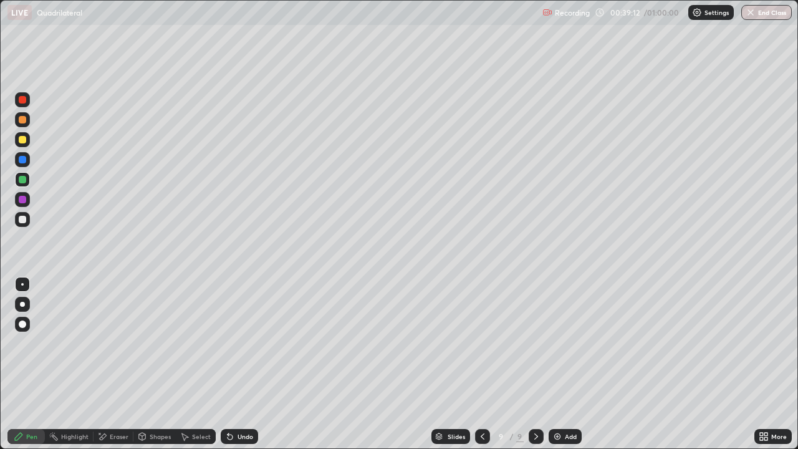
click at [22, 199] on div at bounding box center [22, 199] width 7 height 7
click at [24, 180] on div at bounding box center [22, 179] width 7 height 7
click at [22, 158] on div at bounding box center [22, 159] width 7 height 7
click at [26, 221] on div at bounding box center [22, 219] width 15 height 15
click at [568, 348] on div "Add" at bounding box center [571, 436] width 12 height 6
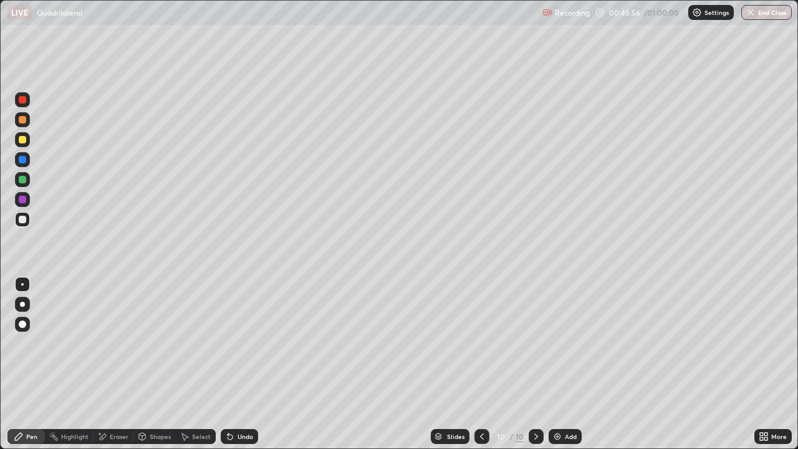
click at [25, 118] on div at bounding box center [22, 119] width 7 height 7
click at [22, 220] on div at bounding box center [22, 219] width 7 height 7
click at [21, 180] on div at bounding box center [22, 179] width 7 height 7
click at [23, 161] on div at bounding box center [22, 159] width 7 height 7
click at [240, 348] on div "Undo" at bounding box center [246, 436] width 16 height 6
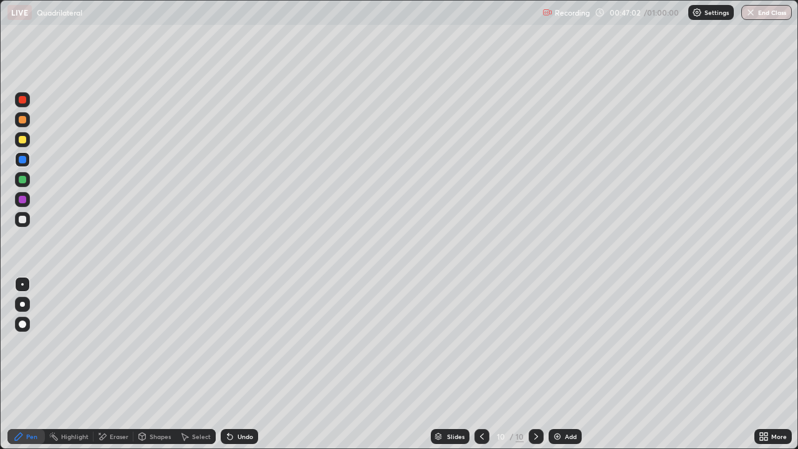
click at [21, 100] on div at bounding box center [22, 99] width 7 height 7
click at [238, 348] on div "Undo" at bounding box center [246, 436] width 16 height 6
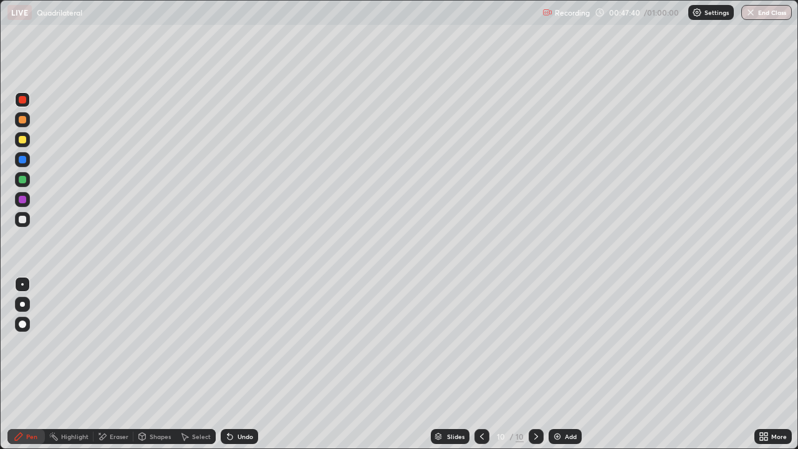
click at [238, 348] on div "Undo" at bounding box center [246, 436] width 16 height 6
click at [234, 348] on div "Undo" at bounding box center [239, 436] width 37 height 15
click at [233, 348] on icon at bounding box center [230, 436] width 10 height 10
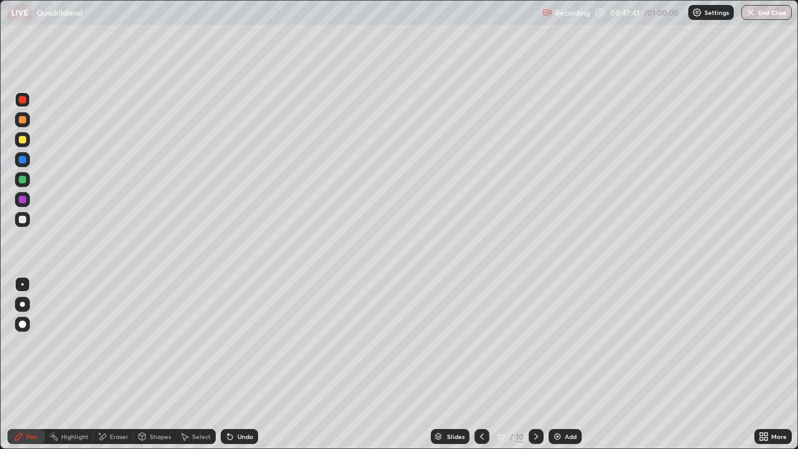
click at [233, 348] on icon at bounding box center [230, 436] width 10 height 10
click at [570, 348] on div "Add" at bounding box center [571, 436] width 12 height 6
click at [24, 138] on div at bounding box center [22, 139] width 7 height 7
click at [21, 180] on div at bounding box center [22, 179] width 7 height 7
click at [23, 199] on div at bounding box center [22, 199] width 7 height 7
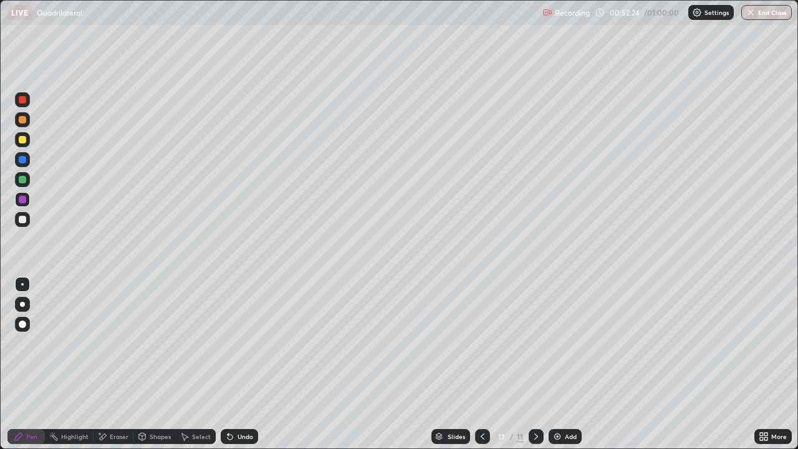
click at [22, 219] on div at bounding box center [22, 219] width 7 height 7
click at [19, 181] on div at bounding box center [22, 179] width 7 height 7
click at [765, 12] on button "End Class" at bounding box center [766, 12] width 49 height 15
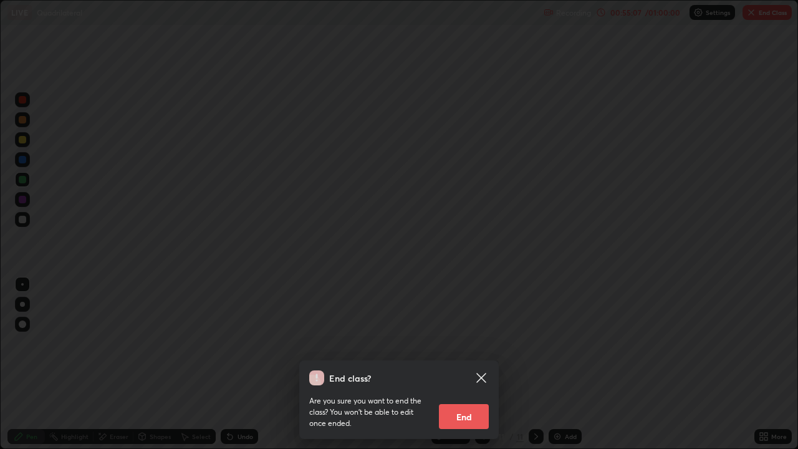
click at [459, 348] on button "End" at bounding box center [464, 416] width 50 height 25
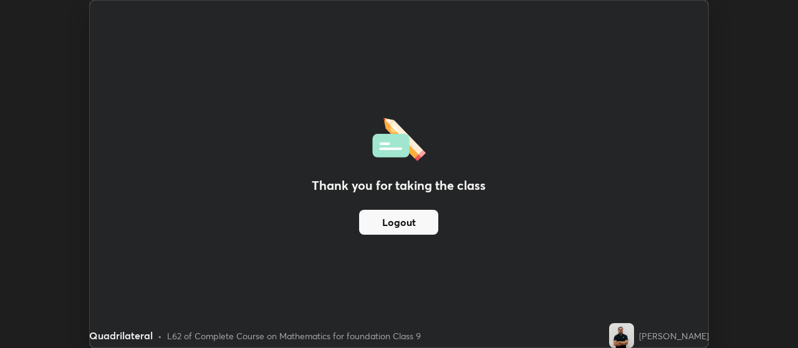
scroll to position [61988, 61538]
